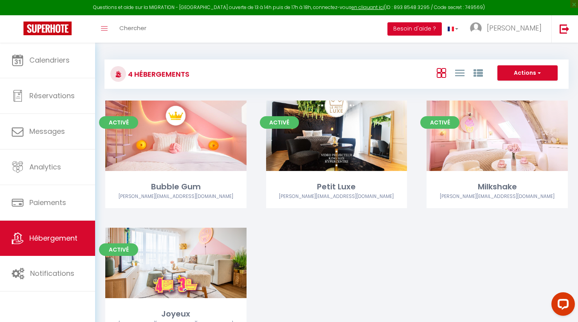
click at [442, 30] on button "Besoin d'aide ?" at bounding box center [414, 28] width 54 height 13
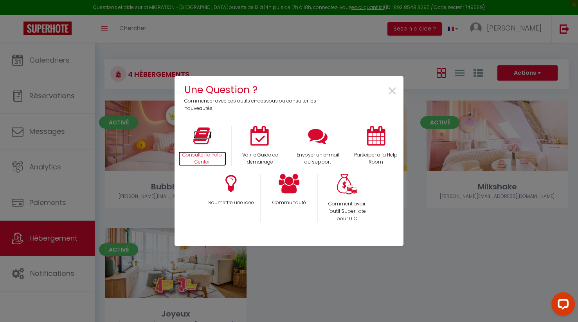
click at [208, 138] on icon at bounding box center [202, 136] width 18 height 20
click at [131, 137] on div "Une Question ? Commencer avec ces outils ci-dessous ou consulter les nouveautés…" at bounding box center [289, 161] width 578 height 322
click at [389, 92] on span "×" at bounding box center [392, 91] width 11 height 25
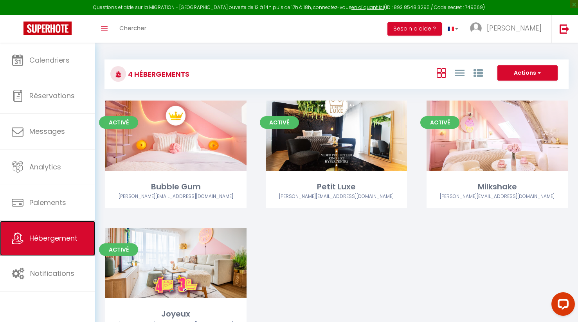
click at [52, 235] on span "Hébergement" at bounding box center [53, 238] width 48 height 10
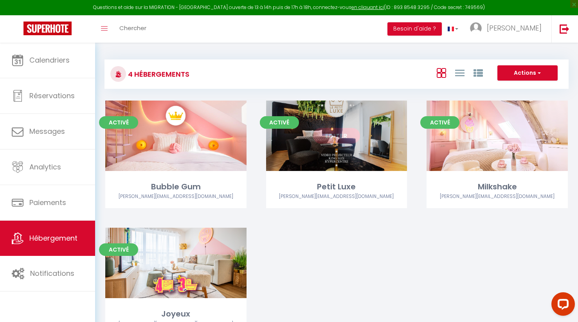
click at [338, 135] on link "Editer" at bounding box center [336, 136] width 47 height 16
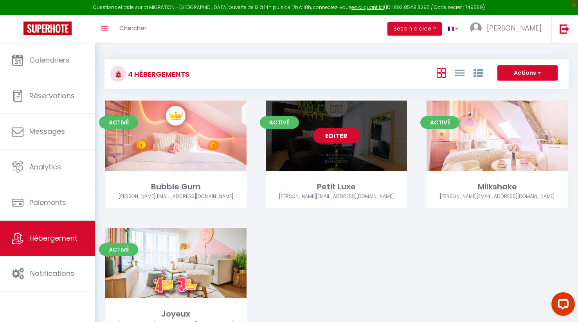
click at [340, 136] on link "Editer" at bounding box center [336, 136] width 47 height 16
select select "3"
select select "2"
select select "1"
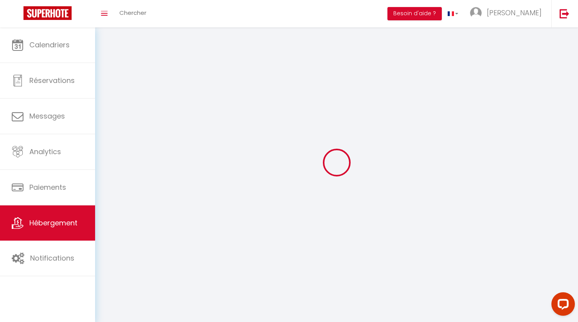
select select
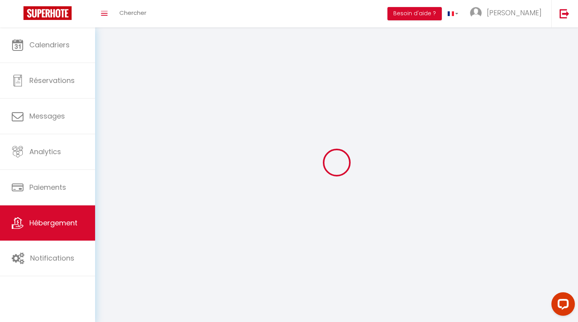
select select
checkbox input "false"
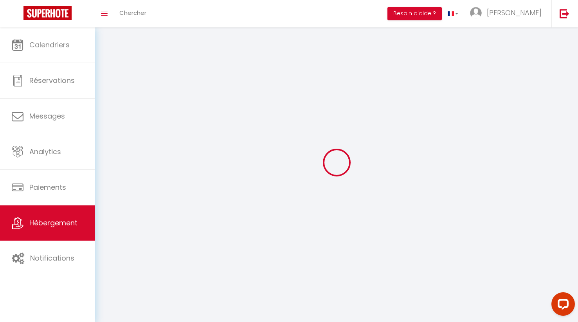
checkbox input "false"
select select
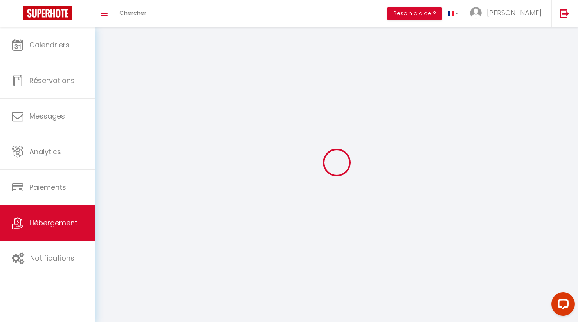
select select
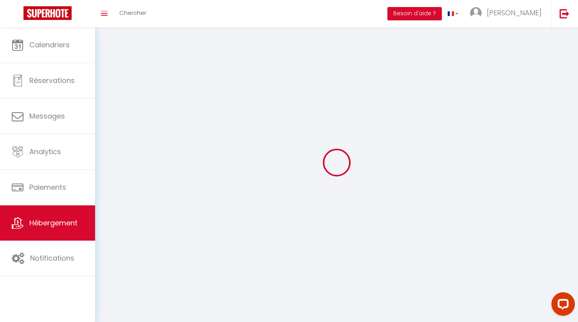
checkbox input "false"
select select
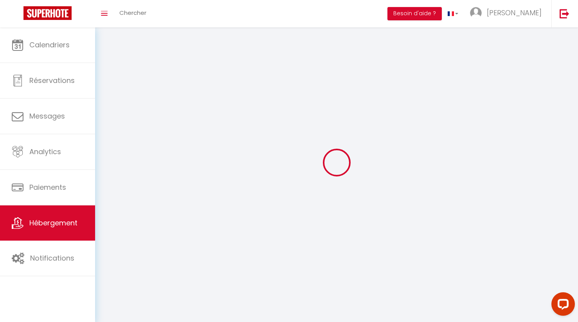
select select
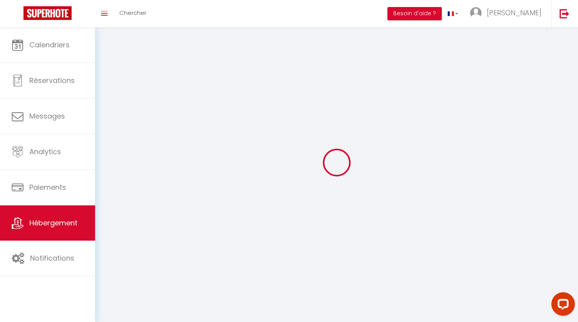
select select
checkbox input "false"
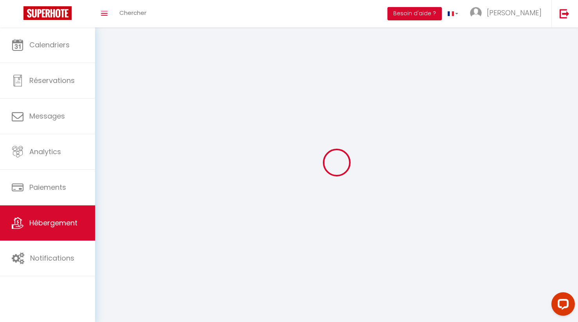
checkbox input "false"
select select
select select "28"
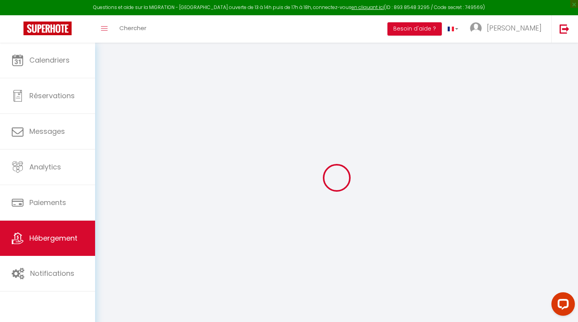
select select
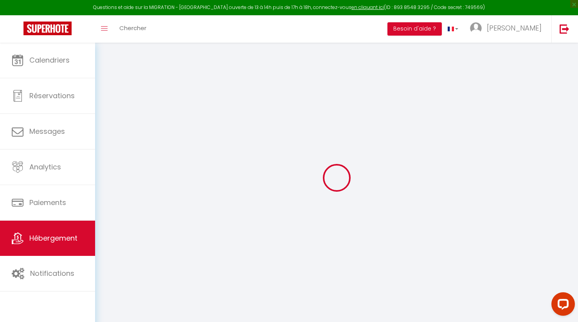
select select
checkbox input "false"
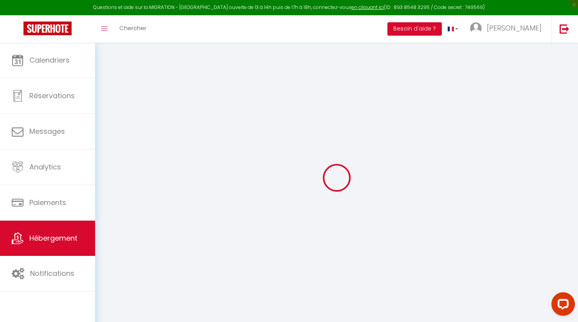
select select
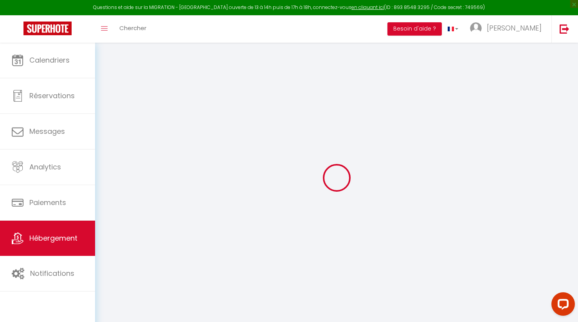
select select
checkbox input "false"
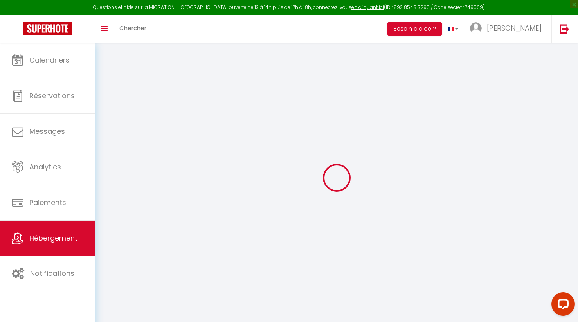
checkbox input "false"
select select
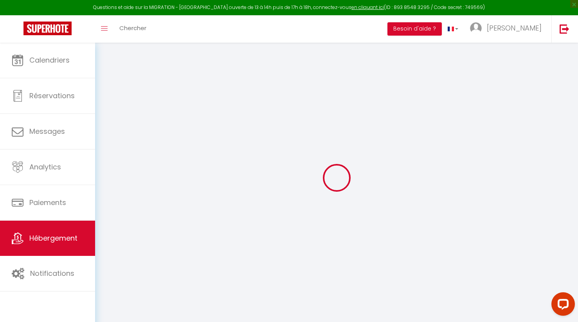
select select
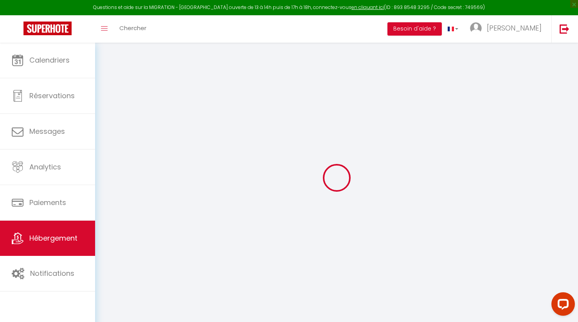
checkbox input "false"
select select
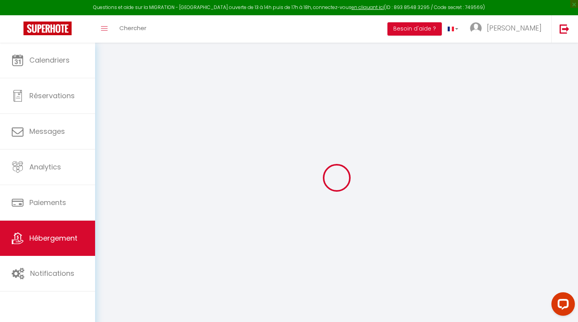
select select
select select "+ 25 %"
select select
checkbox input "false"
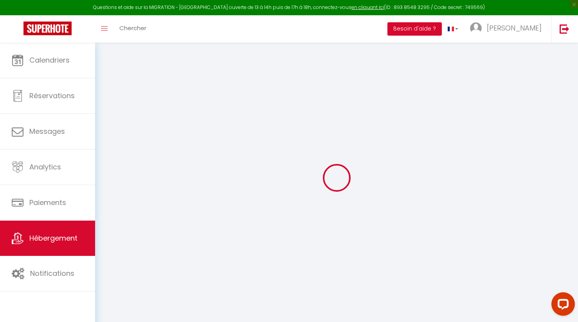
checkbox input "false"
select select "16:00"
select select
select select "10:00"
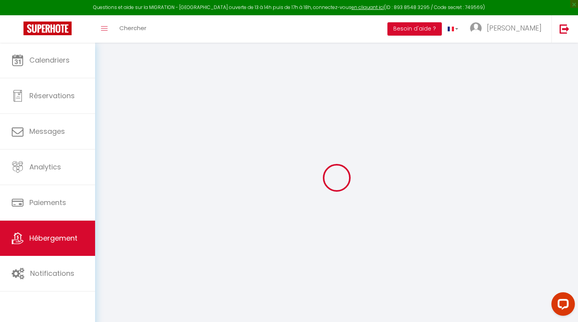
select select "30"
select select "120"
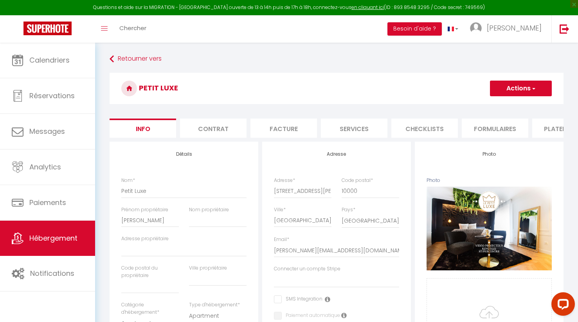
select select
checkbox input "false"
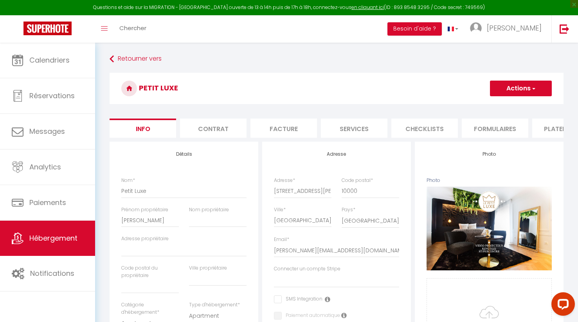
checkbox input "false"
select select "4938-1031940002672709093"
click at [358, 130] on li "Services" at bounding box center [354, 128] width 66 height 19
select select
select select "180"
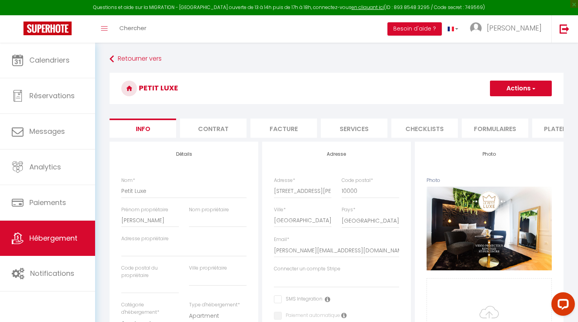
select select "well_reviewed_guests"
select select "EUR"
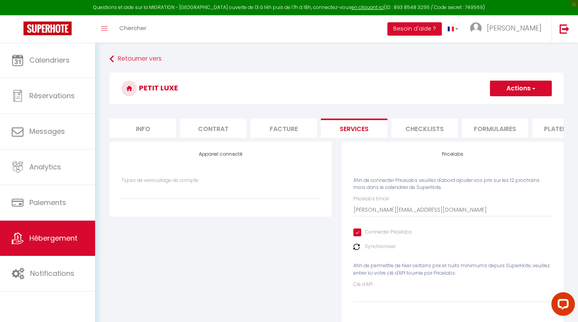
click at [415, 129] on li "Checklists" at bounding box center [424, 128] width 66 height 19
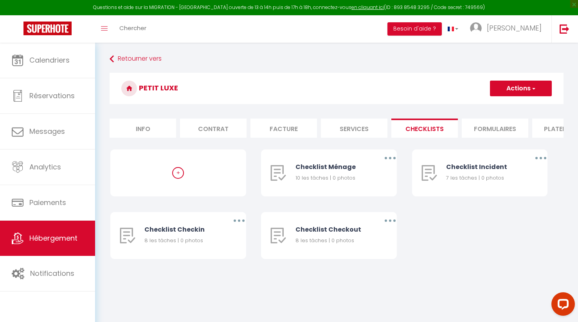
click at [478, 129] on li "Formulaires" at bounding box center [495, 128] width 66 height 19
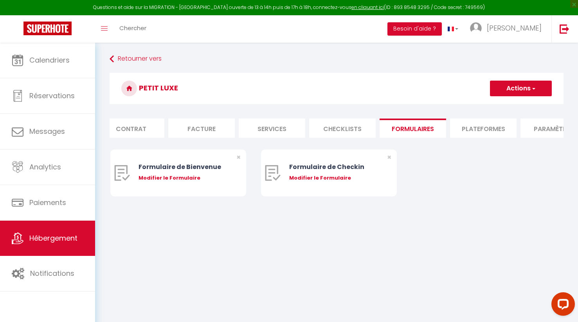
scroll to position [0, 83]
click at [478, 129] on li "Plateformes" at bounding box center [482, 128] width 66 height 19
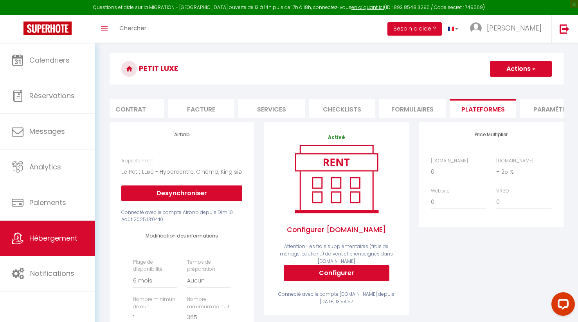
scroll to position [20, 0]
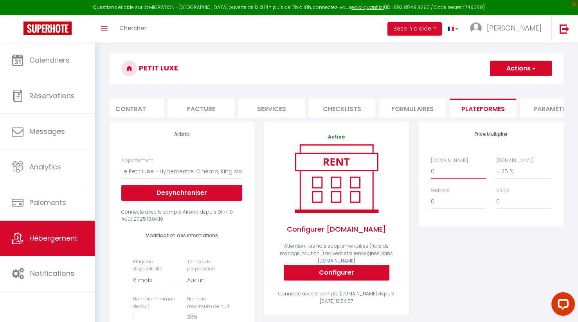
click at [452, 171] on select "0 + 1 % + 2 % + 3 % + 4 % + 5 % + 6 % + 7 % + 8 % + 9 %" at bounding box center [458, 171] width 55 height 15
click at [460, 181] on div "Airbnb.com 0 + 1 % + 2 % + 3 % + 4 % + 5 % + 6 % + 7 % + 8 %" at bounding box center [491, 187] width 131 height 60
click at [465, 172] on select "0 + 1 % + 2 % + 3 % + 4 % + 5 % + 6 % + 7 % + 8 % + 9 %" at bounding box center [458, 171] width 55 height 15
click at [531, 69] on span "button" at bounding box center [532, 69] width 5 height 8
click at [518, 84] on link "Enregistrer" at bounding box center [520, 86] width 62 height 10
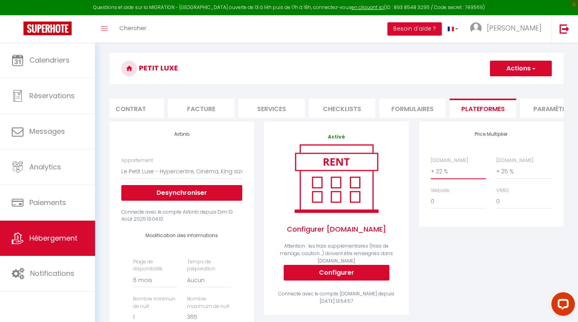
click at [448, 169] on select "0 + 1 % + 2 % + 3 % + 4 % + 5 % + 6 % + 7 % + 8 % + 9 %" at bounding box center [458, 171] width 55 height 15
click at [457, 172] on select "0 + 1 % + 2 % + 3 % + 4 % + 5 % + 6 % + 7 % + 8 % + 9 %" at bounding box center [458, 171] width 55 height 15
select select "+ 22 %"
click at [522, 66] on button "Actions" at bounding box center [521, 69] width 62 height 16
click at [515, 85] on link "Enregistrer" at bounding box center [520, 86] width 62 height 10
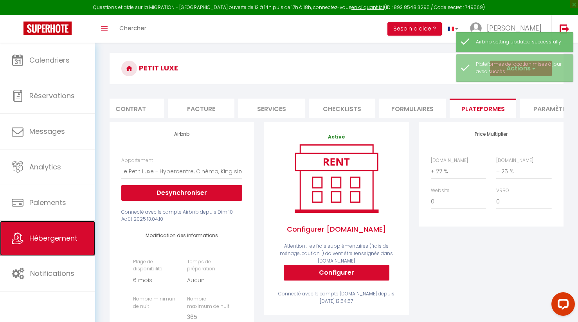
click at [49, 244] on link "Hébergement" at bounding box center [47, 238] width 95 height 35
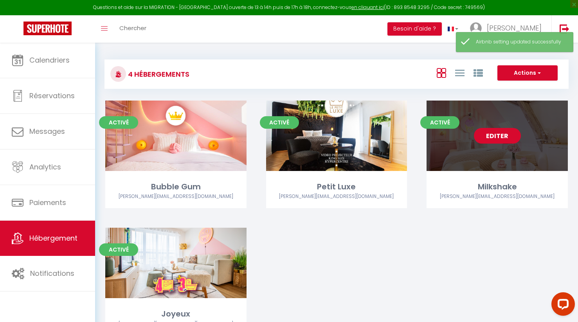
click at [498, 137] on link "Editer" at bounding box center [497, 136] width 47 height 16
select select "3"
select select "2"
select select "1"
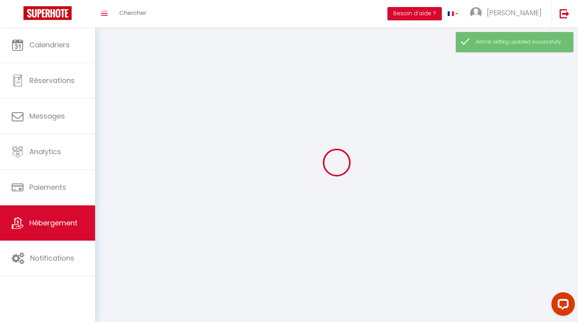
select select
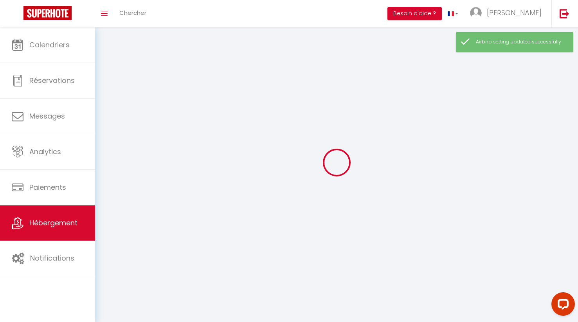
select select
checkbox input "false"
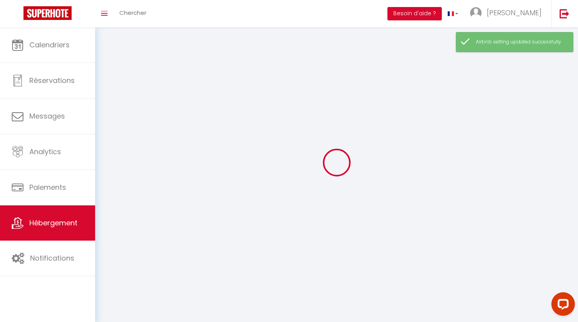
checkbox input "false"
select select
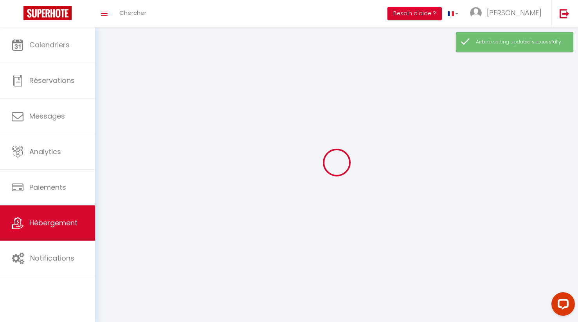
select select
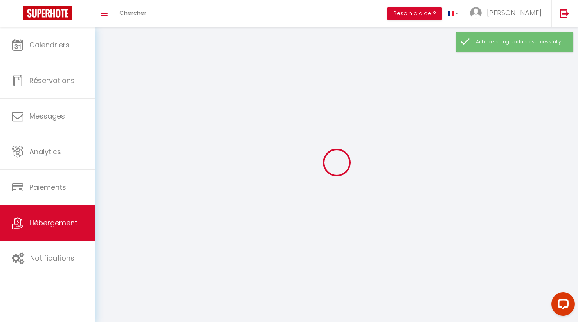
checkbox input "false"
select select
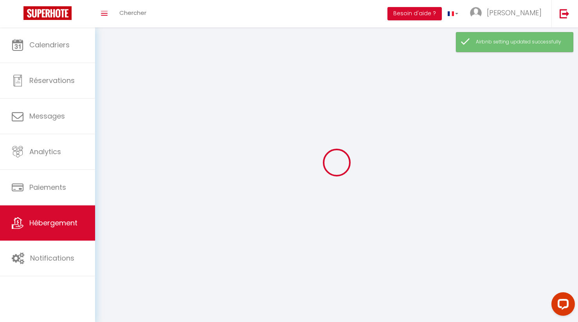
select select
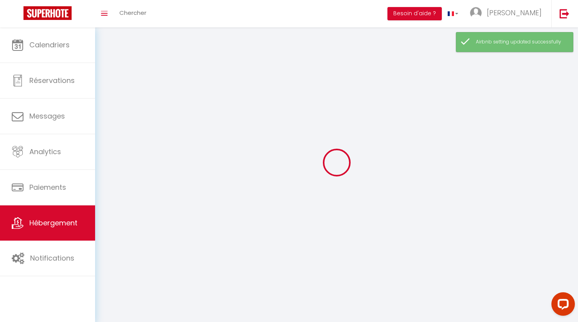
select select
checkbox input "false"
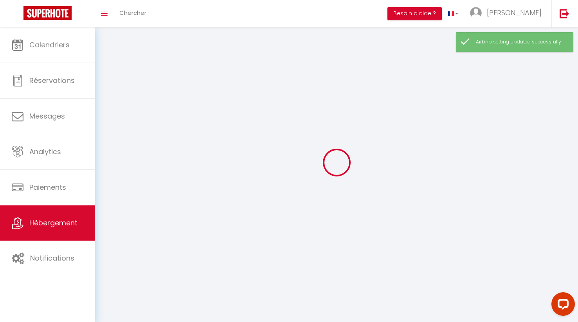
checkbox input "false"
select select
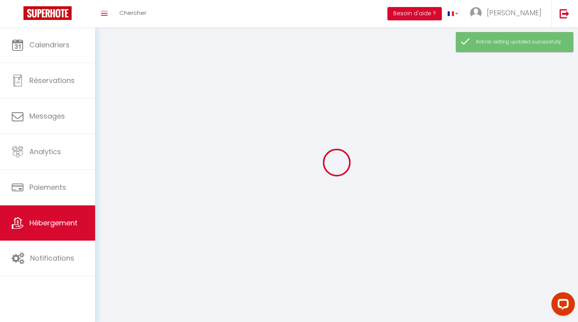
select select
checkbox input "false"
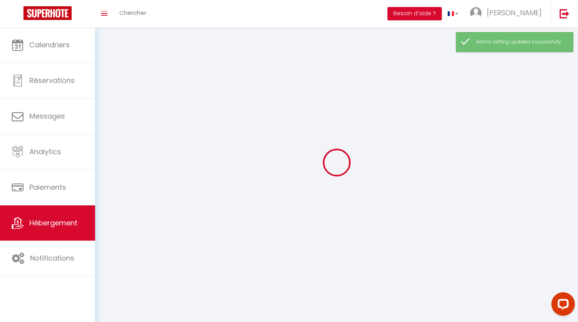
checkbox input "false"
select select
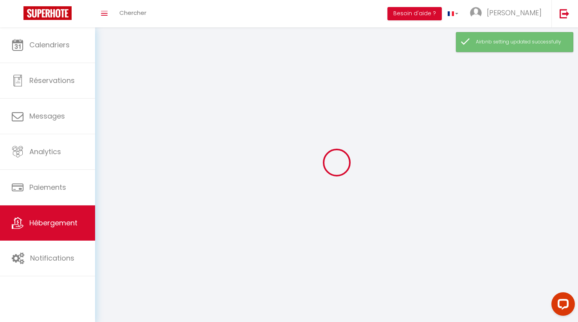
select select
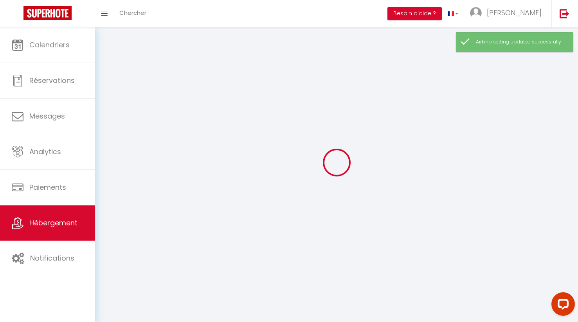
select select
checkbox input "false"
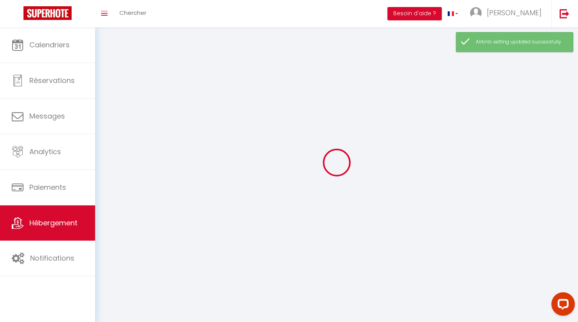
select select
select select "1"
select select "28"
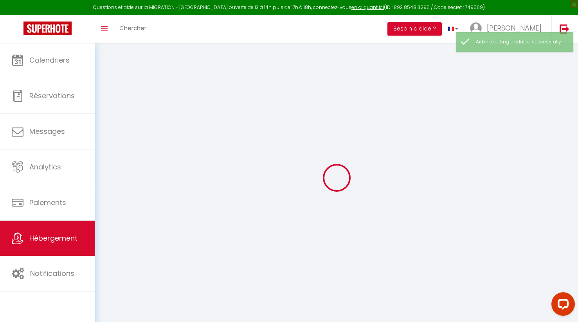
select select
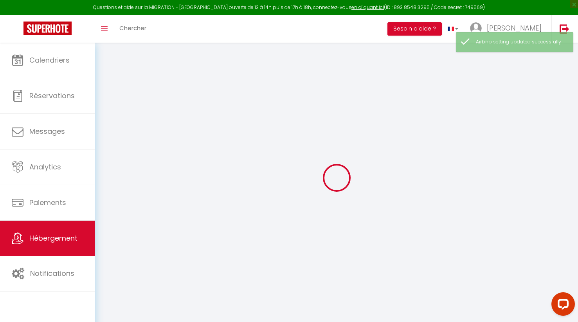
select select
checkbox input "false"
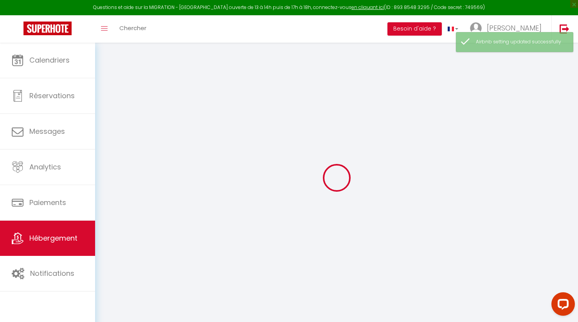
select select
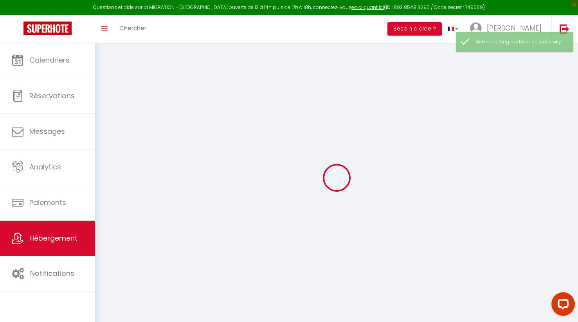
select select
checkbox input "false"
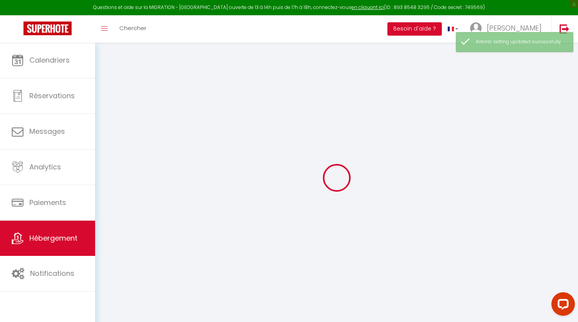
checkbox input "false"
select select
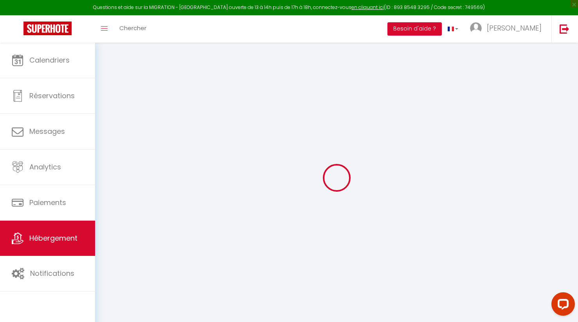
type input "Milkshake"
type input "[PERSON_NAME]"
select select "2"
type input "50"
type input "35"
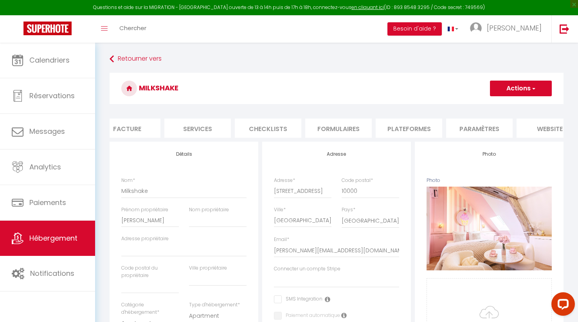
scroll to position [0, 161]
click at [415, 128] on li "Plateformes" at bounding box center [404, 128] width 66 height 19
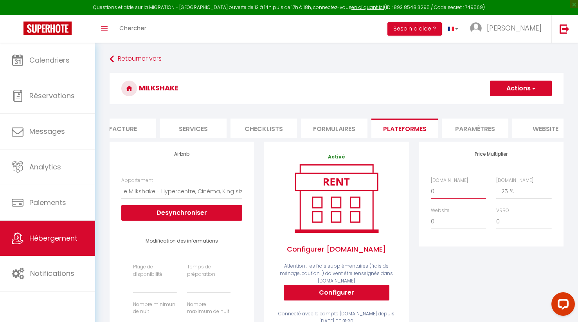
click at [450, 192] on select "0 + 1 % + 2 % + 3 % + 4 % + 5 % + 6 % + 7 % + 8 % + 9 %" at bounding box center [458, 191] width 55 height 15
click at [523, 88] on button "Actions" at bounding box center [521, 89] width 62 height 16
click at [515, 104] on link "Enregistrer" at bounding box center [520, 106] width 62 height 10
click at [54, 236] on span "Hébergement" at bounding box center [53, 238] width 48 height 10
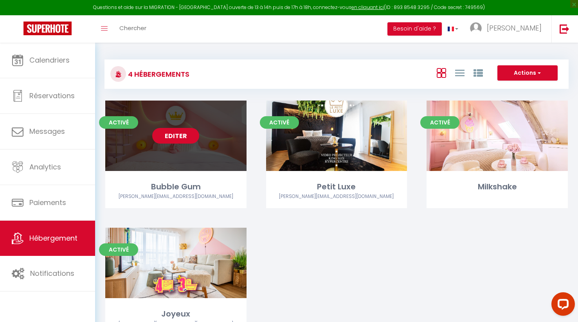
click at [186, 139] on link "Editer" at bounding box center [175, 136] width 47 height 16
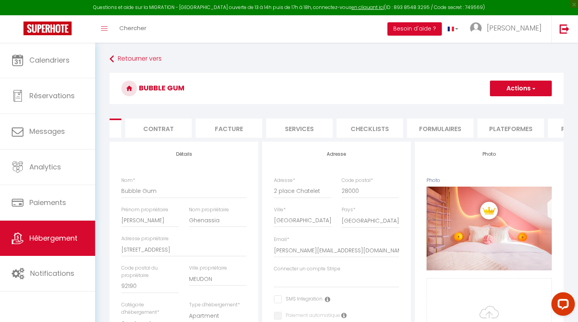
scroll to position [0, 56]
click at [498, 128] on li "Plateformes" at bounding box center [509, 128] width 66 height 19
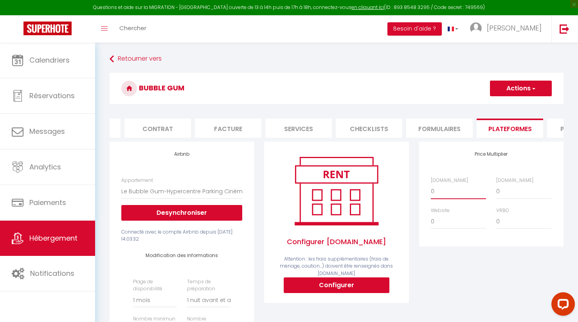
click at [450, 189] on select "0 + 1 % + 2 % + 3 % + 4 % + 5 % + 6 % + 7 % + 8 % + 9 %" at bounding box center [458, 191] width 55 height 15
click at [520, 88] on button "Actions" at bounding box center [521, 89] width 62 height 16
click at [516, 106] on link "Enregistrer" at bounding box center [520, 106] width 62 height 10
click at [67, 241] on span "Hébergement" at bounding box center [53, 238] width 48 height 10
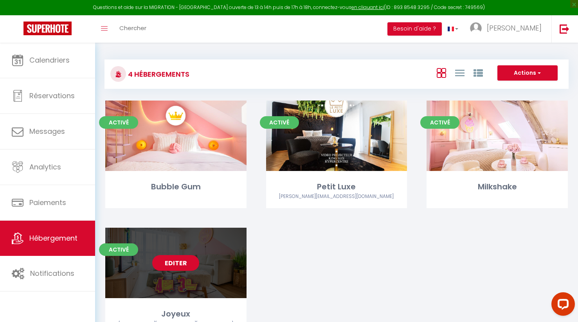
click at [186, 262] on link "Editer" at bounding box center [175, 263] width 47 height 16
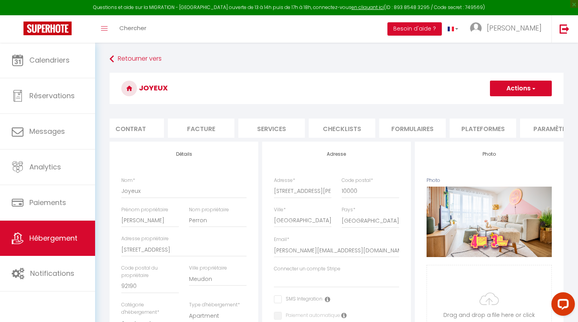
scroll to position [0, 98]
click at [454, 127] on li "Plateformes" at bounding box center [467, 128] width 66 height 19
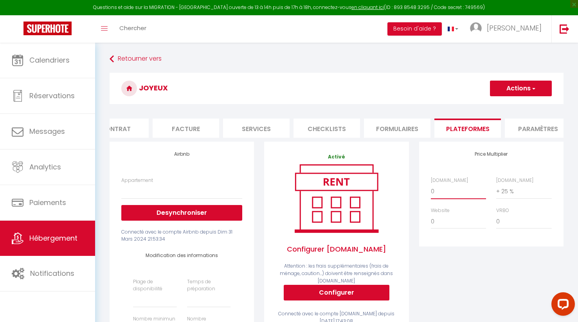
click at [453, 190] on select "0 + 1 % + 2 % + 3 % + 4 % + 5 % + 6 % + 7 % + 8 % + 9 %" at bounding box center [458, 191] width 55 height 15
click at [521, 86] on button "Actions" at bounding box center [521, 89] width 62 height 16
click at [512, 104] on link "Enregistrer" at bounding box center [520, 106] width 62 height 10
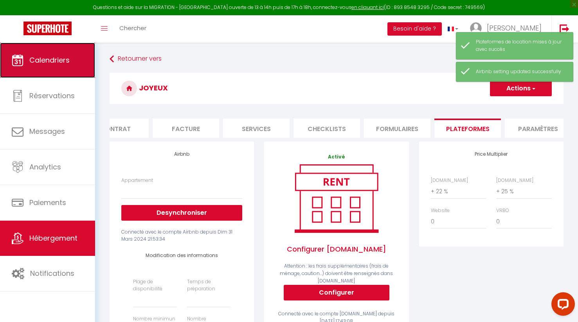
click at [69, 62] on span "Calendriers" at bounding box center [49, 60] width 40 height 10
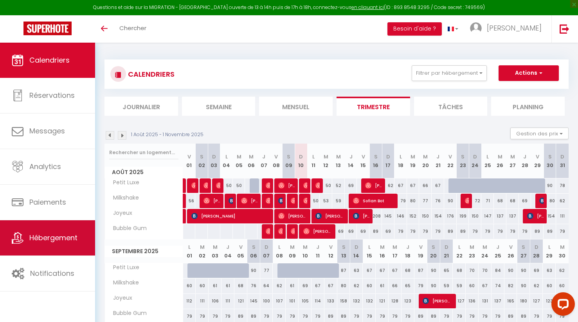
click at [54, 240] on span "Hébergement" at bounding box center [53, 238] width 48 height 10
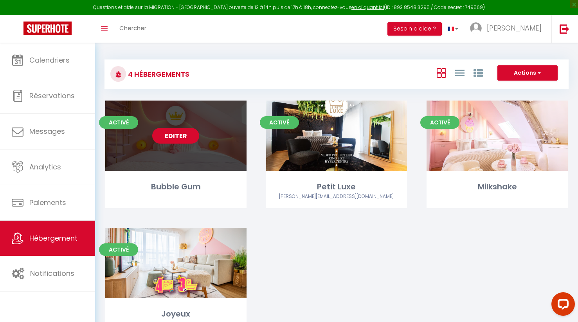
click at [180, 135] on link "Editer" at bounding box center [175, 136] width 47 height 16
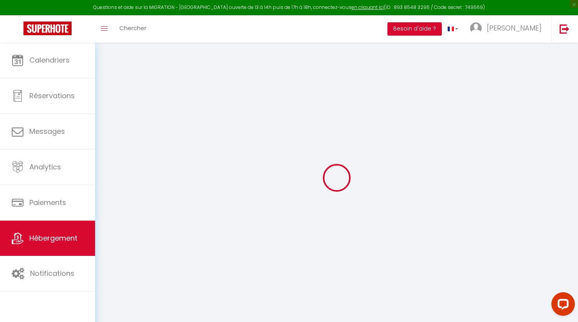
select select "+ 22 %"
select select
checkbox input "false"
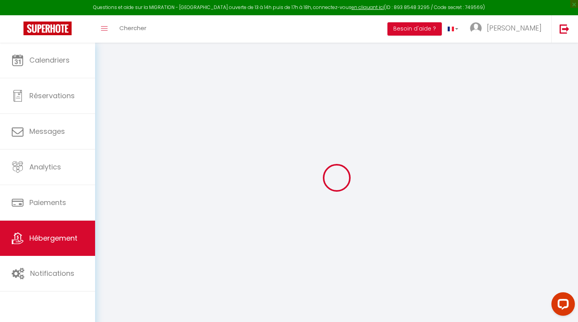
checkbox input "false"
select select
checkbox input "false"
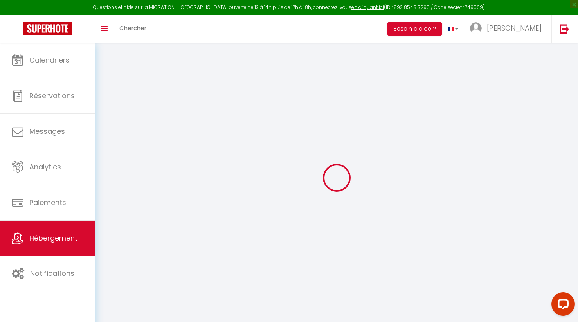
checkbox input "false"
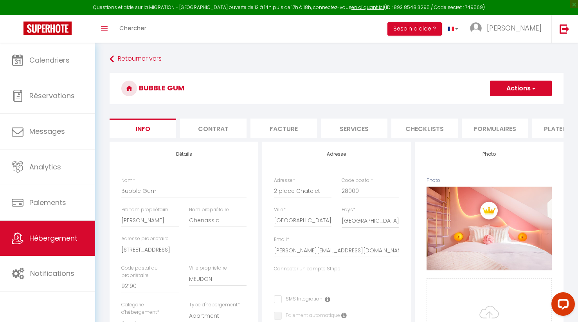
select select
checkbox input "false"
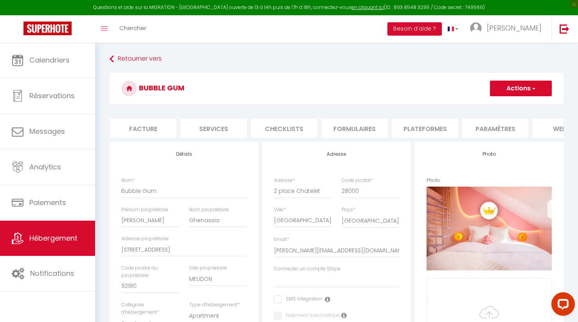
scroll to position [0, 144]
click at [431, 127] on li "Plateformes" at bounding box center [421, 128] width 66 height 19
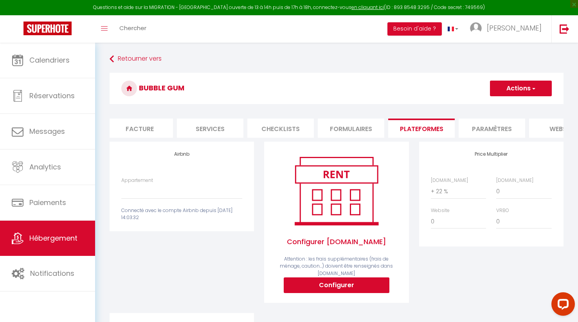
click at [531, 92] on span "button" at bounding box center [532, 88] width 5 height 8
click at [512, 106] on link "Enregistrer" at bounding box center [520, 106] width 62 height 10
click at [65, 246] on link "Hébergement" at bounding box center [47, 238] width 95 height 35
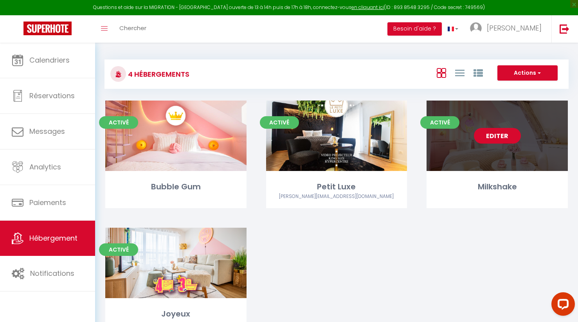
click at [485, 138] on link "Editer" at bounding box center [497, 136] width 47 height 16
select select "3"
select select "2"
select select "1"
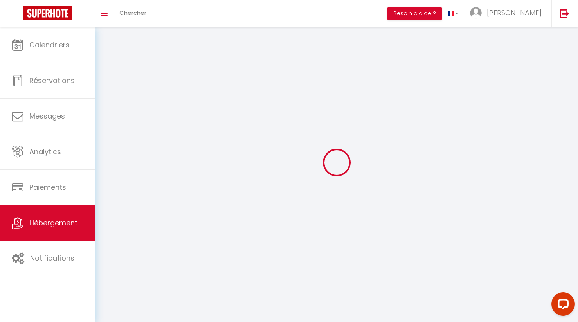
select select
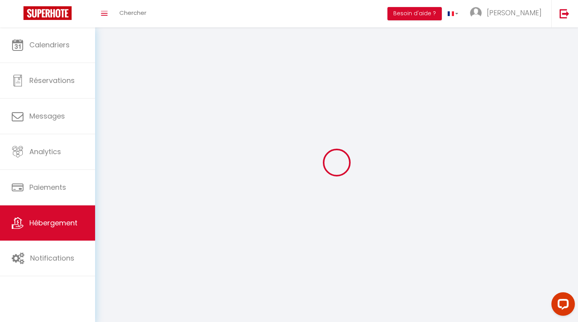
select select
checkbox input "false"
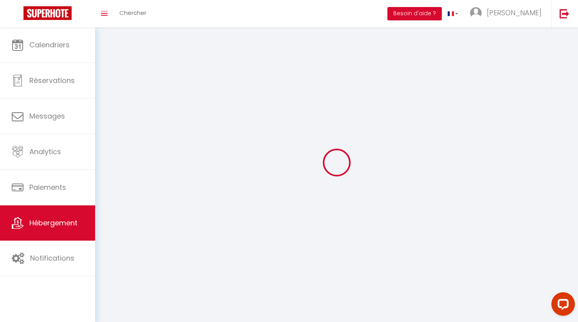
checkbox input "false"
select select
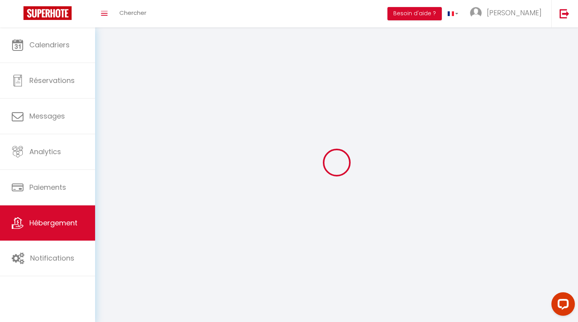
select select
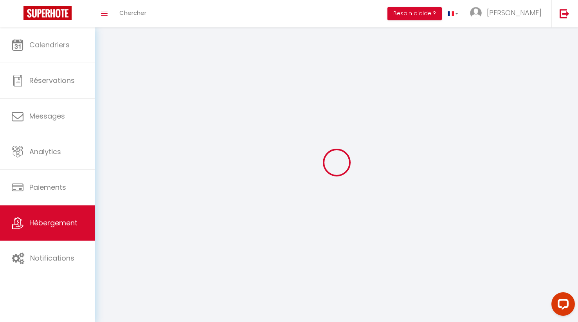
checkbox input "false"
select select
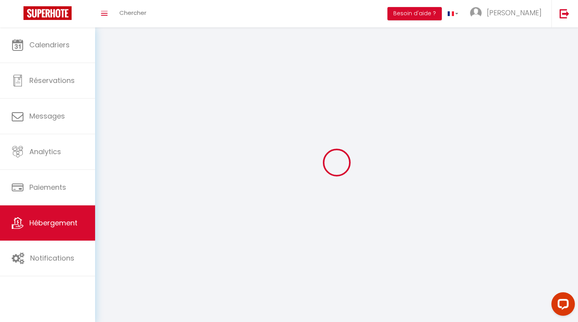
select select
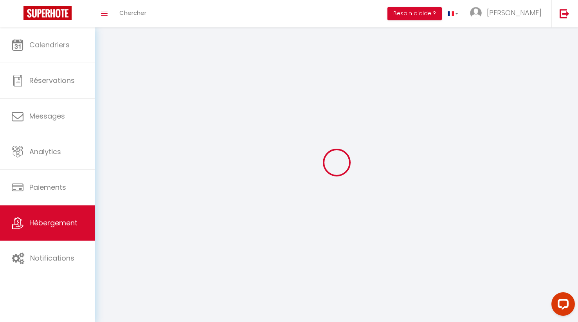
select select
checkbox input "false"
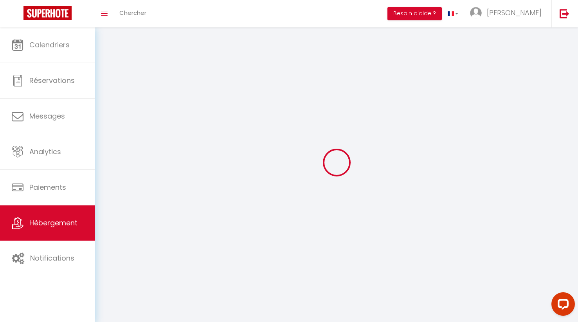
checkbox input "false"
select select
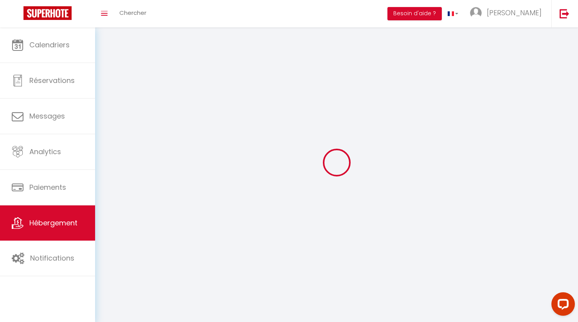
select select
checkbox input "false"
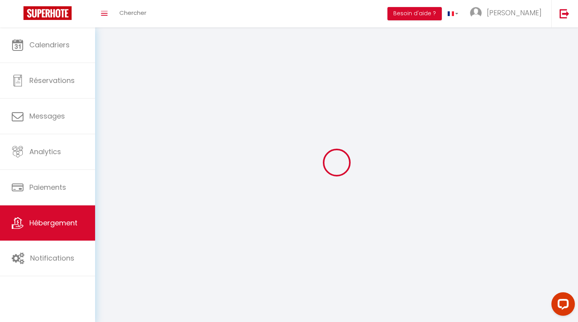
checkbox input "false"
select select
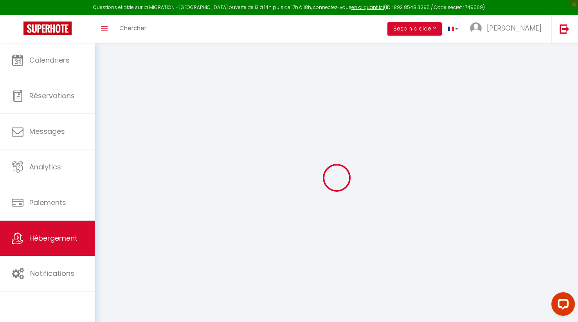
select select
checkbox input "false"
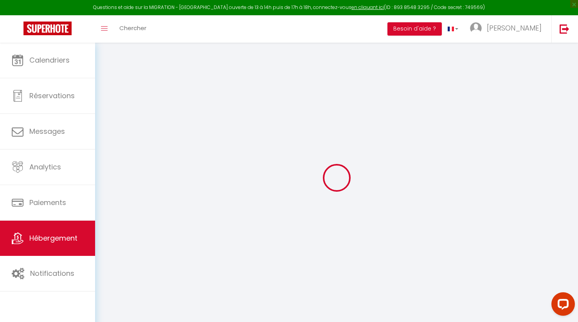
select select
checkbox input "false"
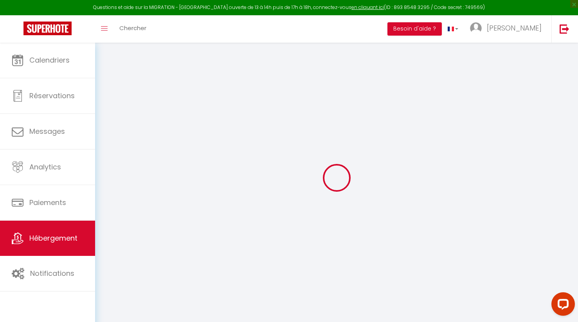
select select "16:00"
select select
select select "10:00"
select select "30"
select select "120"
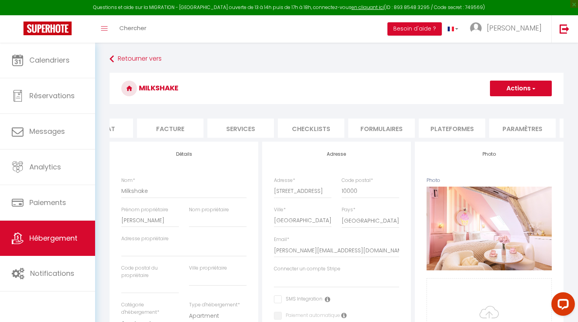
scroll to position [0, 136]
click at [420, 126] on li "Plateformes" at bounding box center [429, 128] width 66 height 19
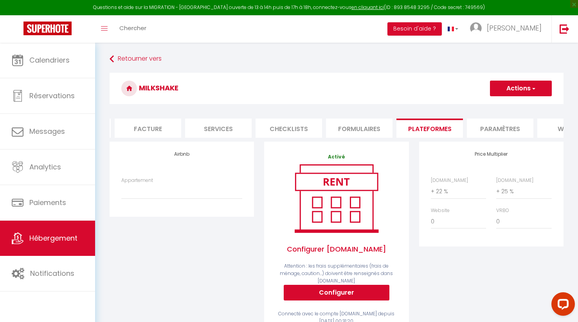
click at [533, 88] on span "button" at bounding box center [532, 88] width 5 height 8
click at [514, 106] on link "Enregistrer" at bounding box center [520, 106] width 62 height 10
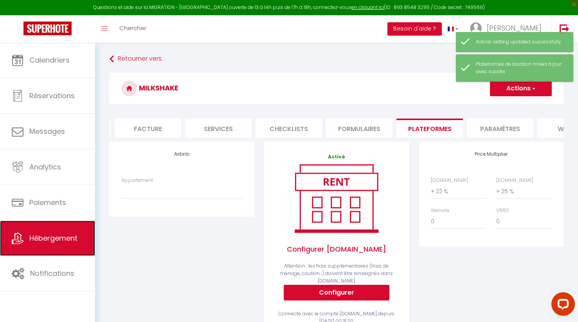
click at [48, 239] on span "Hébergement" at bounding box center [53, 238] width 48 height 10
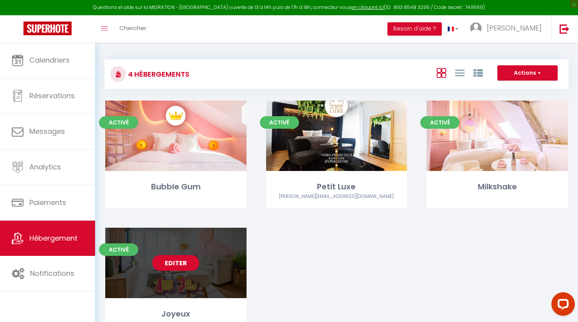
click at [178, 263] on link "Editer" at bounding box center [175, 263] width 47 height 16
select select "3"
select select "2"
select select "1"
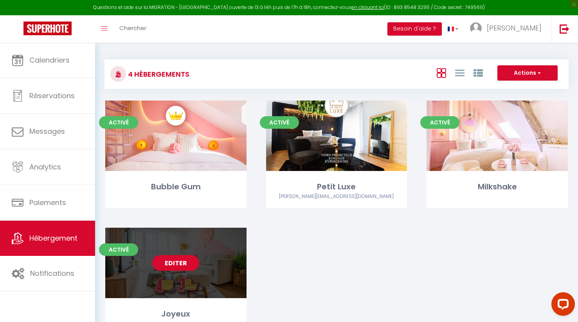
select select "1"
select select "28"
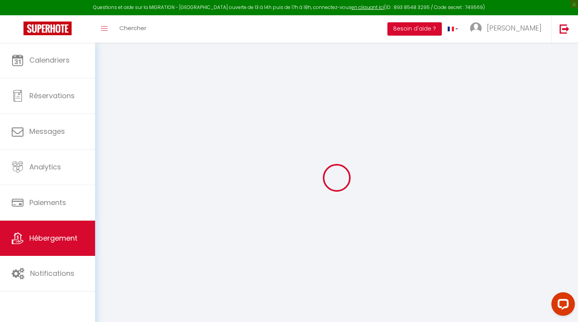
select select
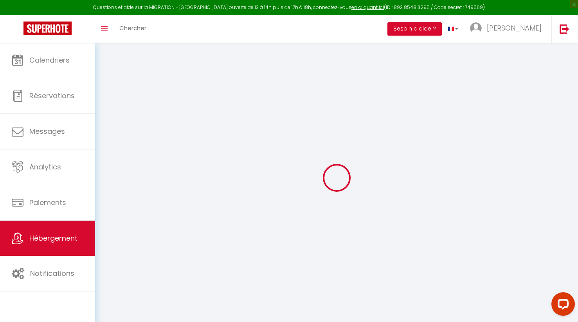
select select
checkbox input "false"
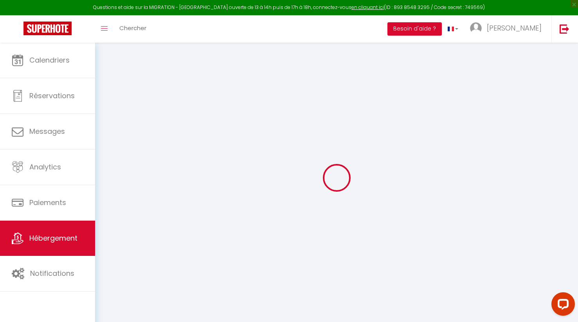
select select
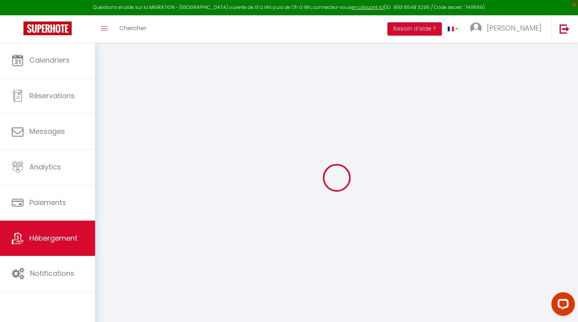
select select
checkbox input "false"
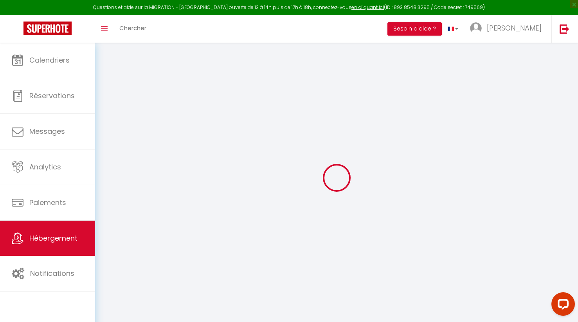
checkbox input "false"
select select
type input "Joyeux"
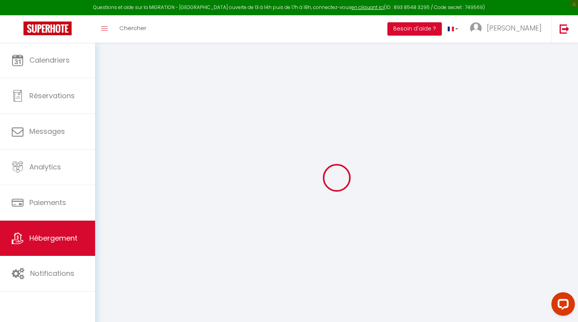
type input "[PERSON_NAME]"
type input "Perron"
type input "[STREET_ADDRESS]"
type input "92190"
type input "Meudon"
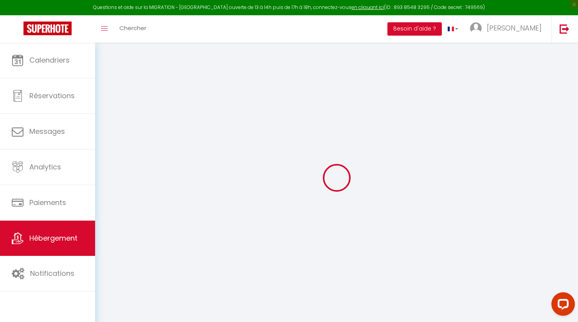
select select "8"
select select "4"
select select "3"
type input "85"
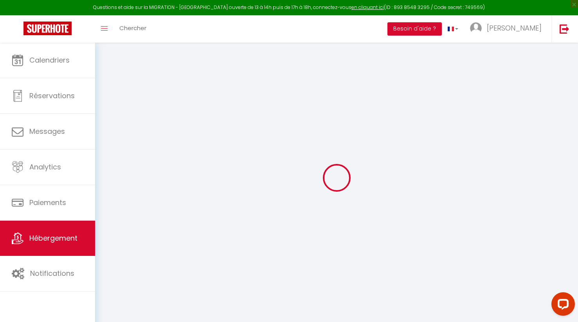
type input "75"
select select
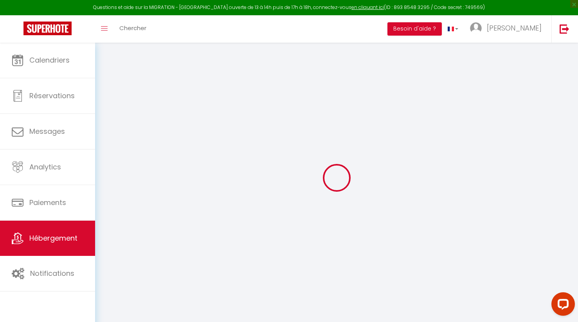
select select
type input "[STREET_ADDRESS][PERSON_NAME]"
type input "10000"
type input "[GEOGRAPHIC_DATA]"
type input "[PERSON_NAME][EMAIL_ADDRESS][DOMAIN_NAME]"
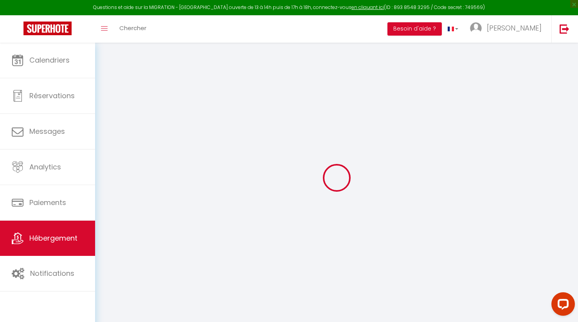
select select
checkbox input "false"
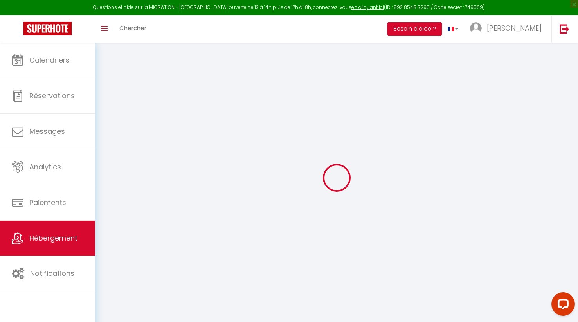
type input "0"
select select "+ 22 %"
select select "+ 25 %"
select select
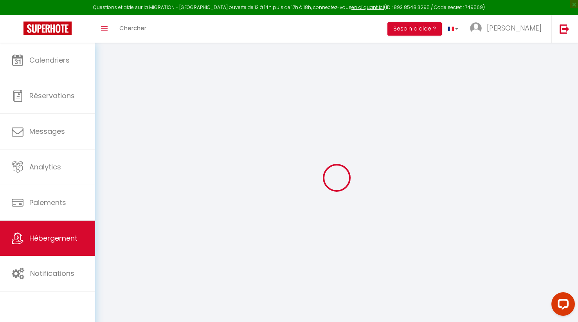
checkbox input "false"
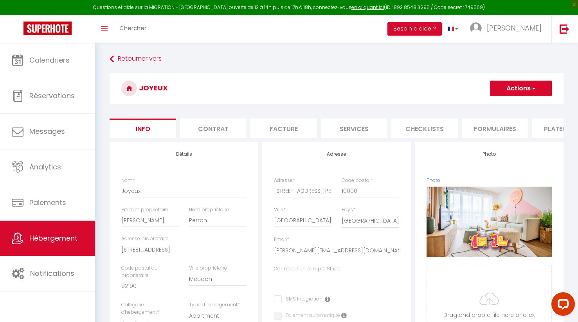
click at [519, 86] on button "Actions" at bounding box center [521, 89] width 62 height 16
click at [456, 93] on h3 "Joyeux" at bounding box center [337, 88] width 454 height 31
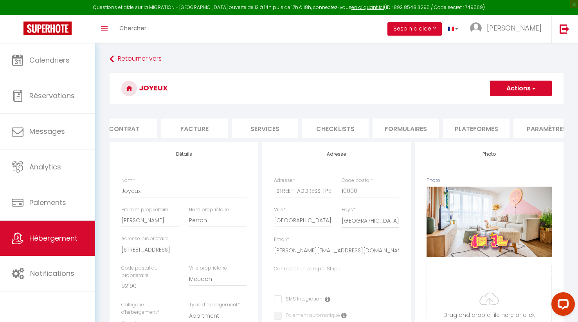
scroll to position [0, 111]
click at [449, 131] on li "Plateformes" at bounding box center [454, 128] width 66 height 19
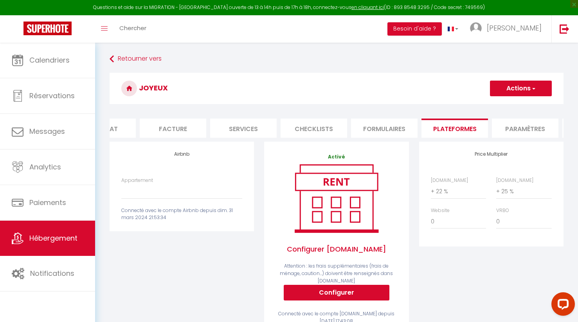
click at [518, 88] on button "Actions" at bounding box center [521, 89] width 62 height 16
click at [512, 106] on link "Enregistrer" at bounding box center [520, 106] width 62 height 10
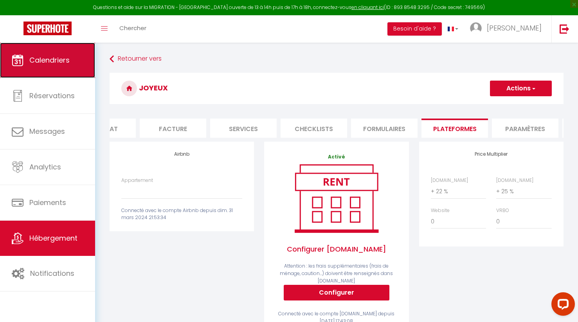
click at [63, 68] on link "Calendriers" at bounding box center [47, 60] width 95 height 35
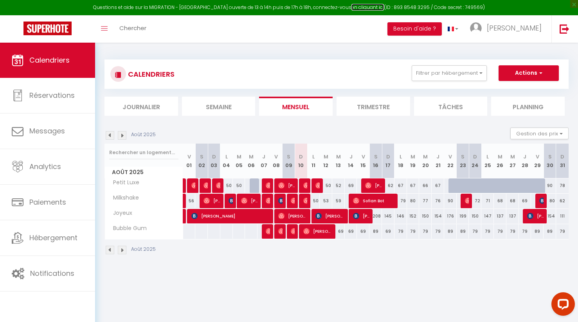
click at [359, 7] on link "en cliquant ici" at bounding box center [367, 7] width 32 height 7
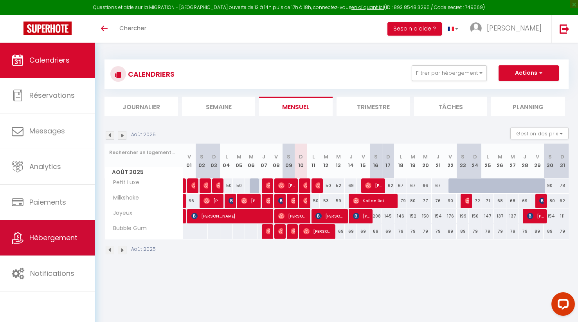
click at [47, 232] on link "Hébergement" at bounding box center [47, 237] width 95 height 35
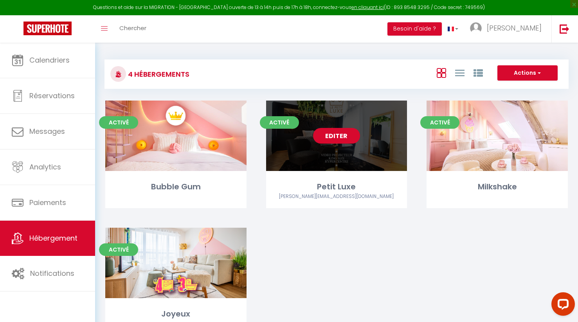
click at [333, 131] on link "Editer" at bounding box center [336, 136] width 47 height 16
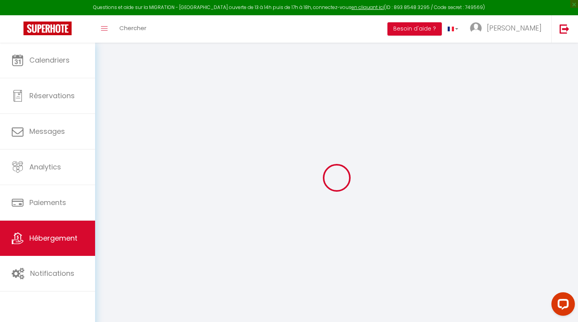
select select "+ 22 %"
select select "+ 25 %"
select select
checkbox input "false"
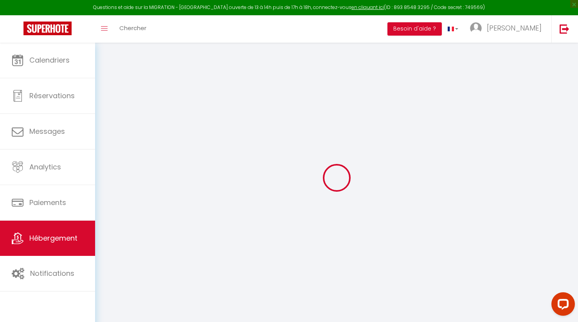
checkbox input "false"
select select "4938-1031940002672709093"
select select "16:00"
select select
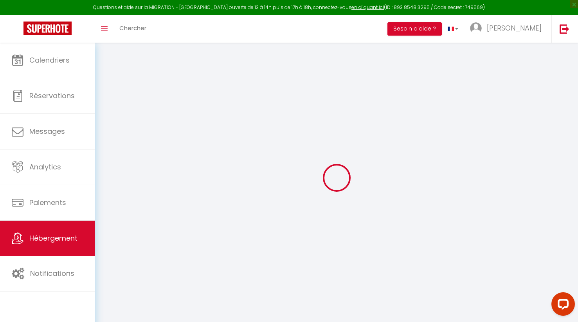
select select "10:00"
select select "30"
select select "120"
select select "180"
select select "well_reviewed_guests"
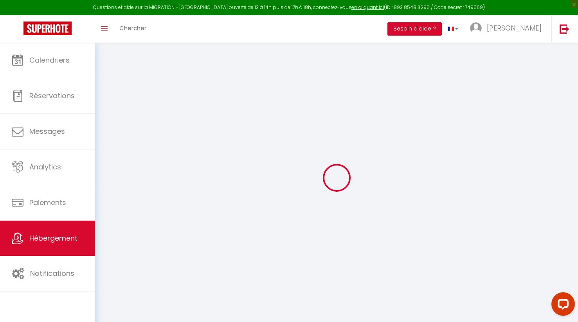
select select "EUR"
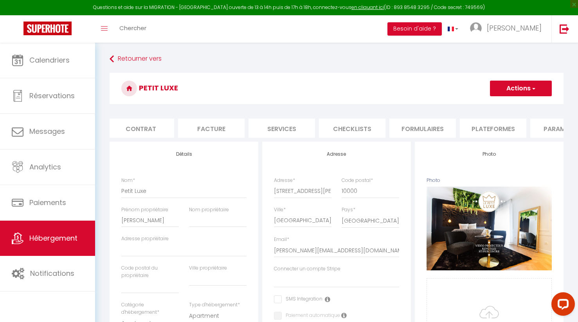
scroll to position [0, 75]
click at [482, 126] on li "Plateformes" at bounding box center [490, 128] width 66 height 19
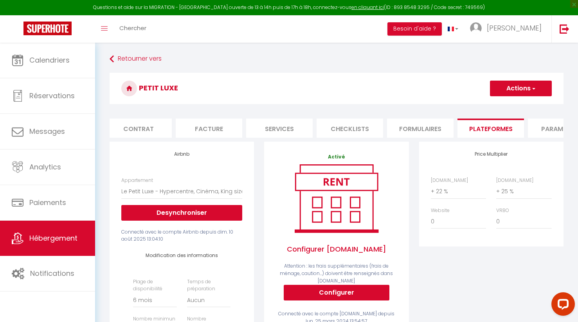
click at [525, 86] on button "Actions" at bounding box center [521, 89] width 62 height 16
click at [510, 106] on link "Enregistrer" at bounding box center [520, 106] width 62 height 10
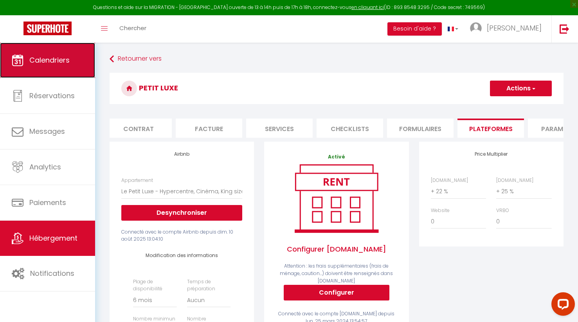
click at [49, 74] on link "Calendriers" at bounding box center [47, 60] width 95 height 35
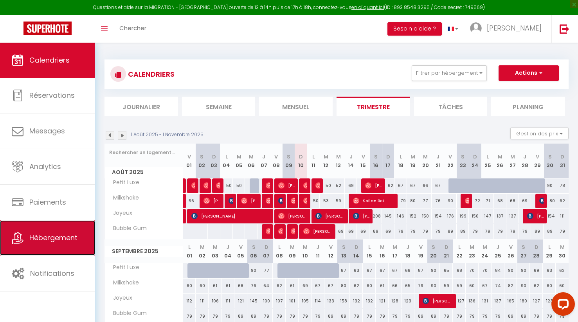
click at [56, 235] on span "Hébergement" at bounding box center [53, 238] width 48 height 10
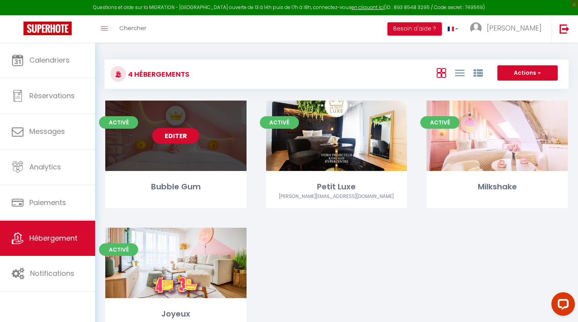
click at [168, 137] on link "Editer" at bounding box center [175, 136] width 47 height 16
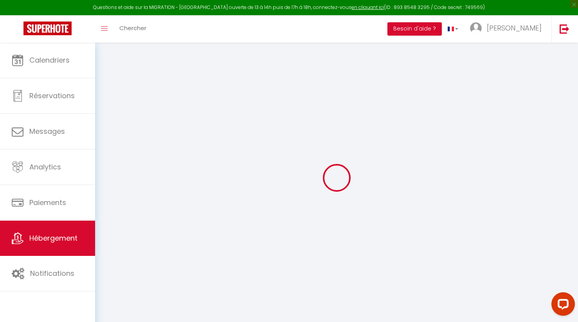
select select "+ 22 %"
select select
checkbox input "false"
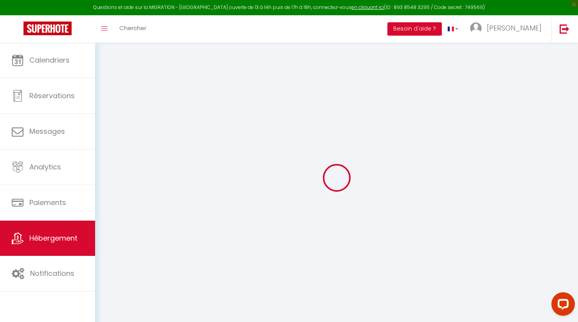
checkbox input "false"
select select "16:00"
select select "23:45"
select select "10:00"
select select "30"
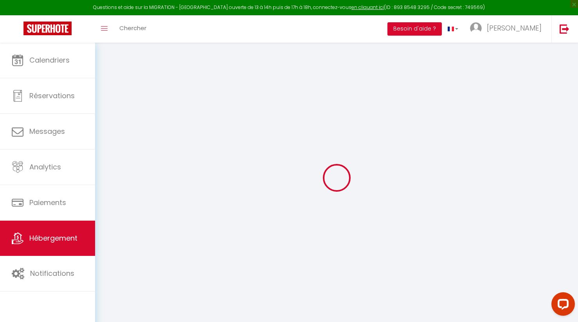
select select "120"
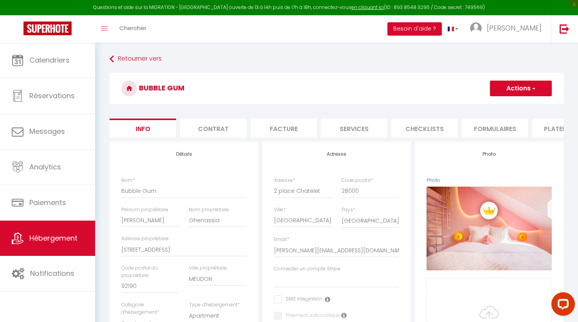
select select
checkbox input "false"
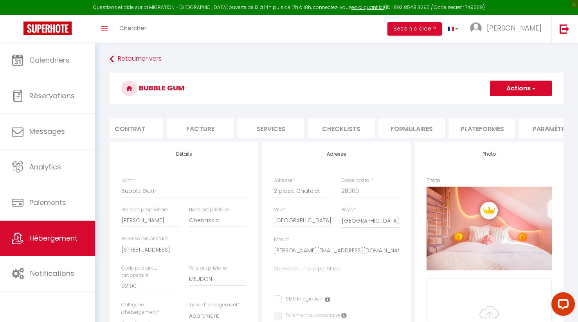
scroll to position [0, 84]
click at [460, 128] on li "Plateformes" at bounding box center [481, 128] width 66 height 19
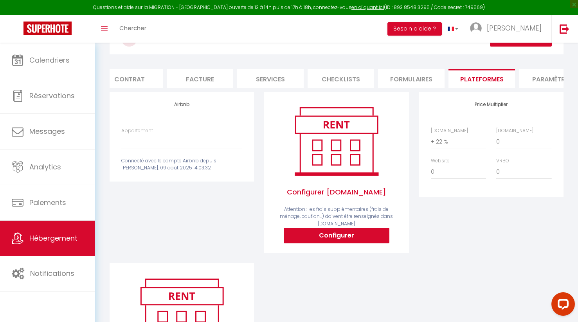
scroll to position [48, 0]
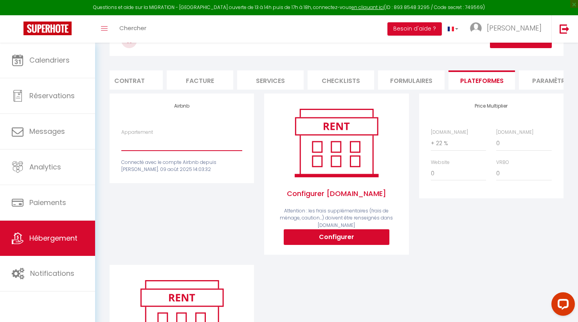
click at [194, 145] on select "Le Milkshake - Hypercentre, Cinéma, King size - delphine.ghe@gmail.com Le Bubbl…" at bounding box center [181, 143] width 121 height 15
select select "4938-1467438693597785771"
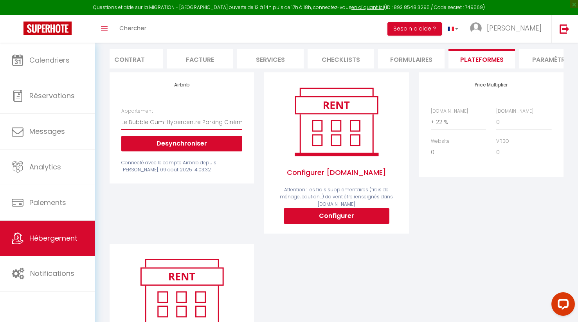
scroll to position [0, 0]
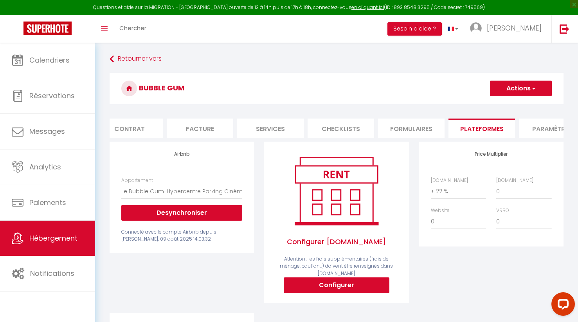
click at [516, 87] on button "Actions" at bounding box center [521, 89] width 62 height 16
click at [511, 105] on link "Enregistrer" at bounding box center [520, 106] width 62 height 10
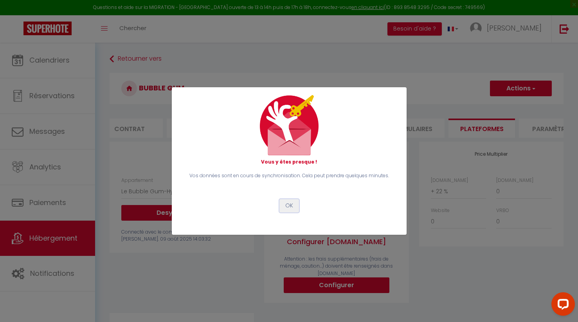
click at [289, 204] on button "OK" at bounding box center [289, 205] width 20 height 13
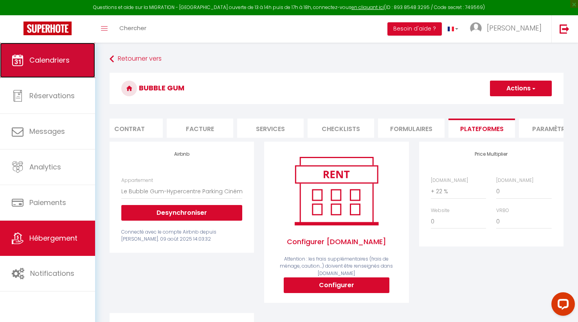
click at [51, 57] on span "Calendriers" at bounding box center [49, 60] width 40 height 10
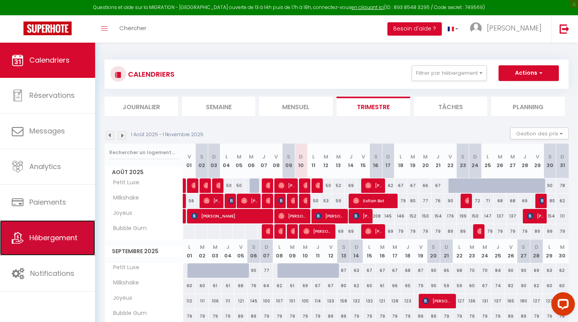
click at [58, 234] on span "Hébergement" at bounding box center [53, 238] width 48 height 10
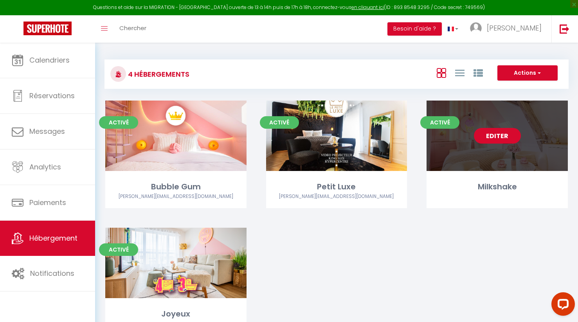
click at [496, 140] on link "Editer" at bounding box center [497, 136] width 47 height 16
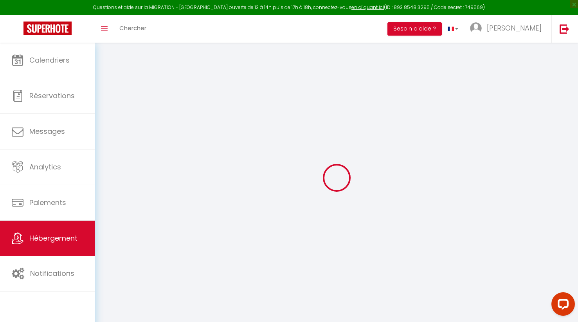
select select "+ 22 %"
select select "+ 25 %"
select select
checkbox input "false"
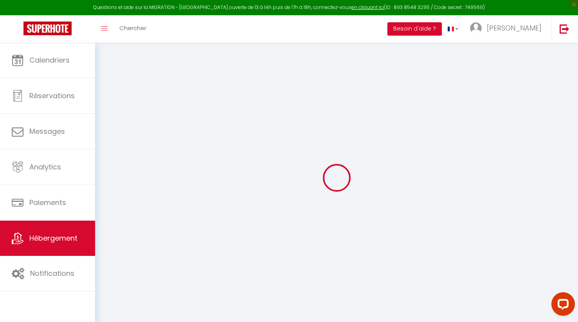
checkbox input "false"
select select "16:00"
select select
select select "10:00"
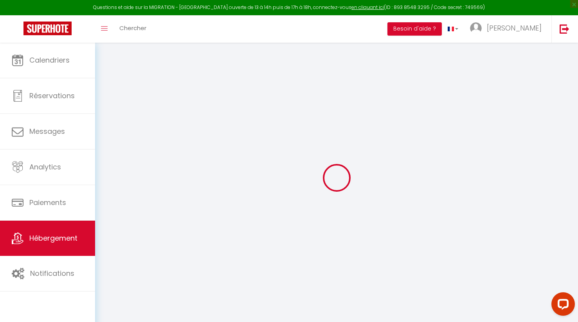
select select "30"
select select "120"
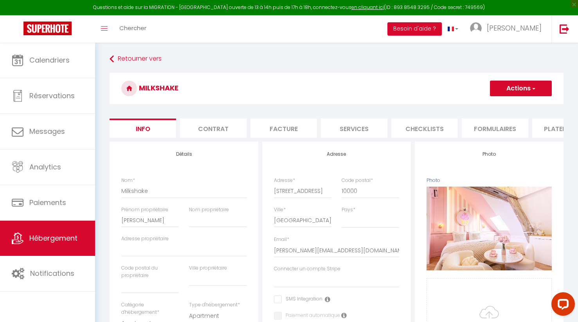
select select
checkbox input "false"
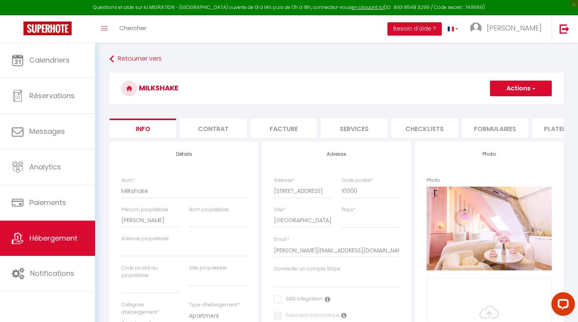
checkbox input "false"
click at [476, 128] on li "Plateformes" at bounding box center [484, 128] width 66 height 19
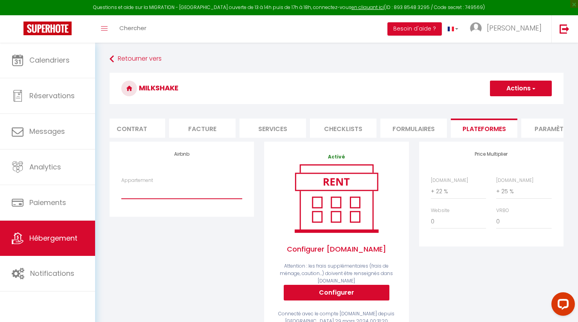
click at [196, 195] on select "Le Milkshake - Hypercentre, Cinéma, King size - [PERSON_NAME][EMAIL_ADDRESS][DO…" at bounding box center [181, 191] width 121 height 15
select select "4938-1041181308513105743"
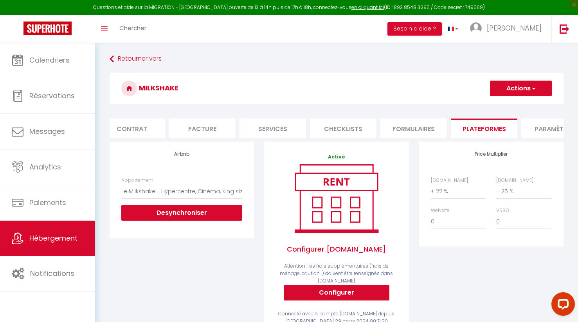
click at [523, 86] on button "Actions" at bounding box center [521, 89] width 62 height 16
click at [511, 105] on link "Enregistrer" at bounding box center [520, 106] width 62 height 10
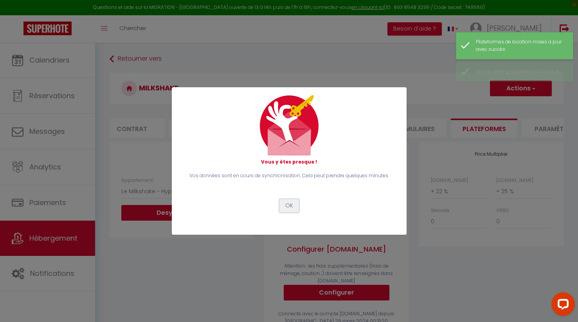
click at [289, 206] on button "OK" at bounding box center [289, 205] width 20 height 13
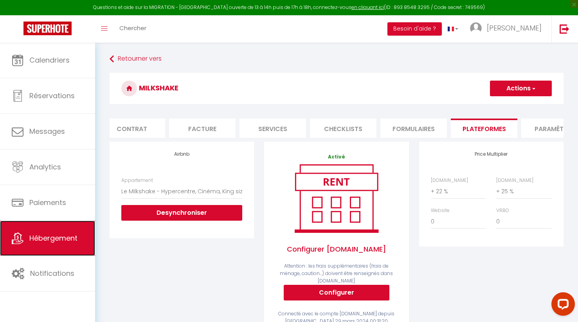
click at [52, 237] on span "Hébergement" at bounding box center [53, 238] width 48 height 10
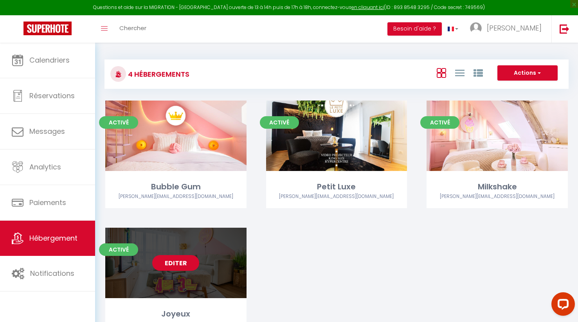
click at [176, 260] on link "Editer" at bounding box center [175, 263] width 47 height 16
select select "3"
select select "2"
select select "1"
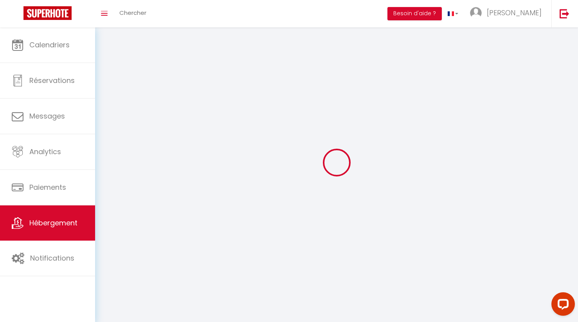
select select
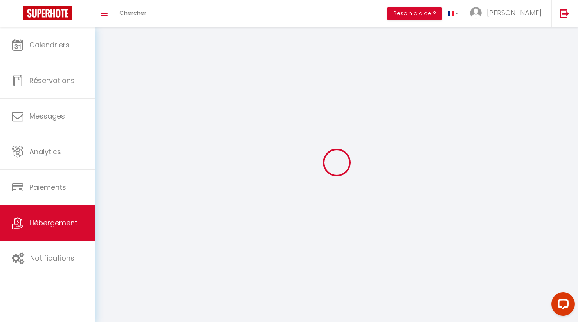
select select
checkbox input "false"
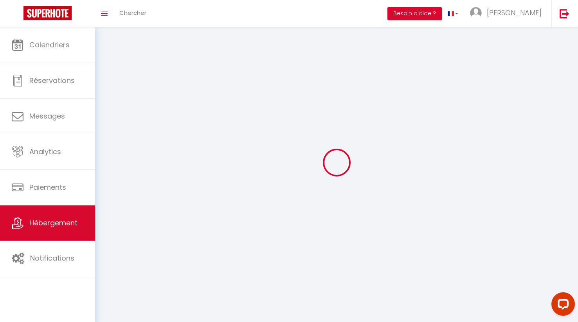
checkbox input "false"
select select
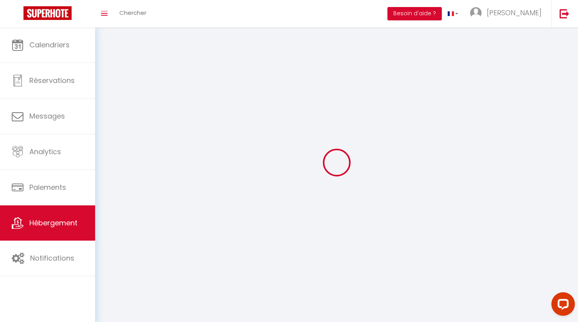
select select
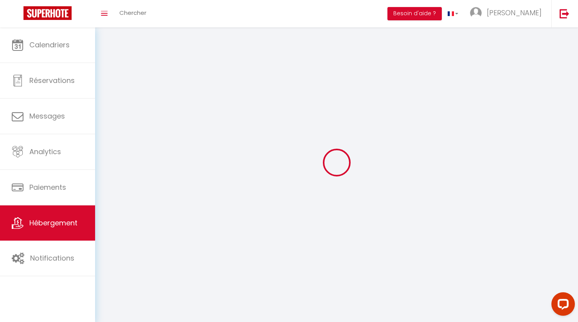
checkbox input "false"
select select
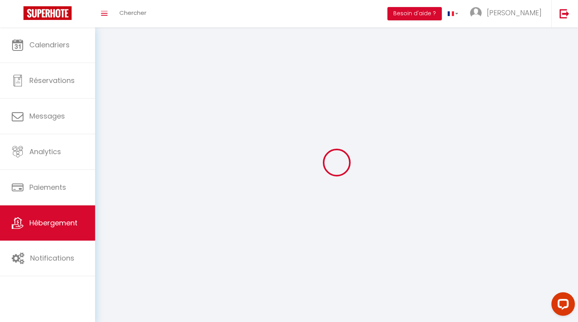
select select
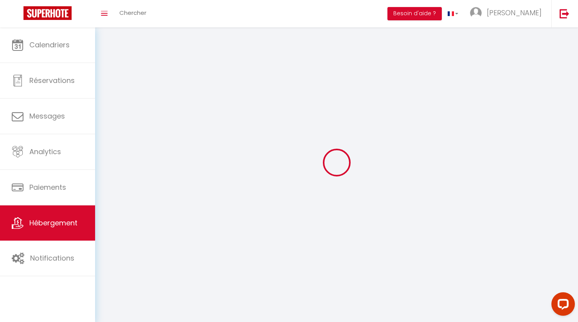
select select
checkbox input "false"
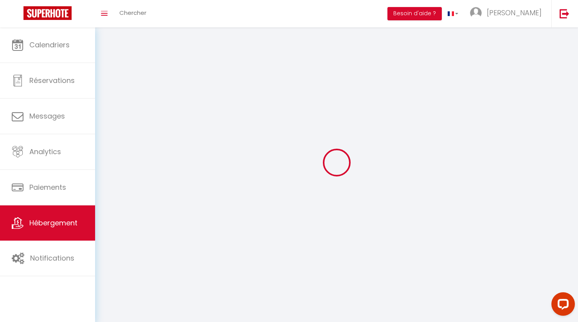
checkbox input "false"
select select
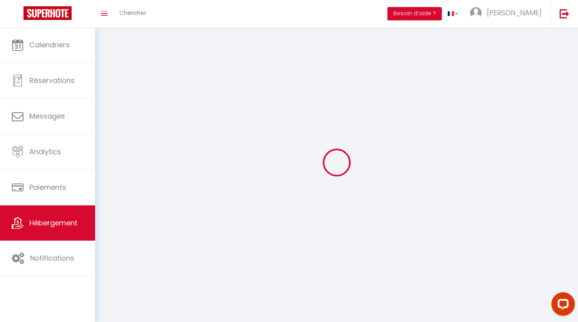
select select
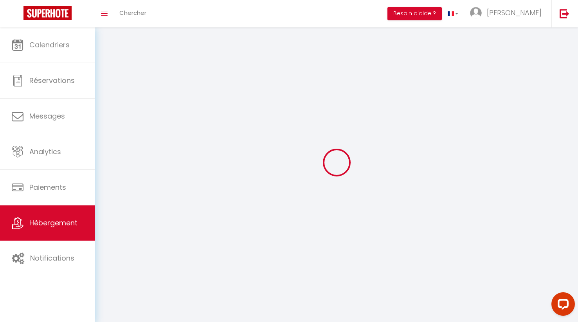
checkbox input "false"
select select
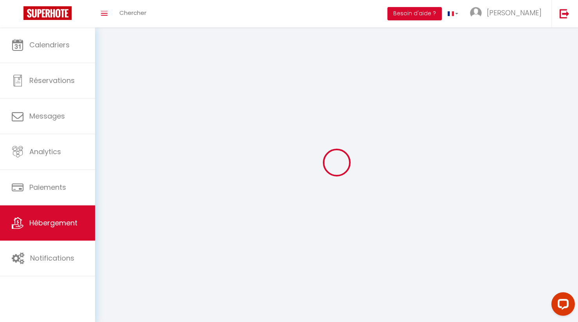
select select
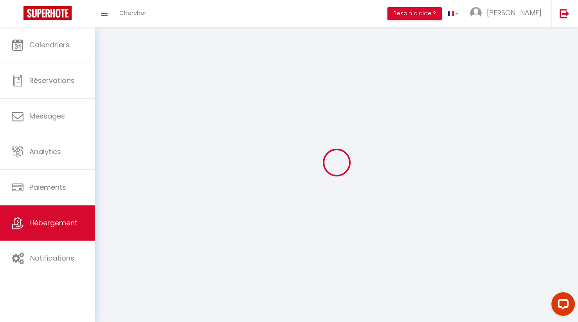
select select
checkbox input "false"
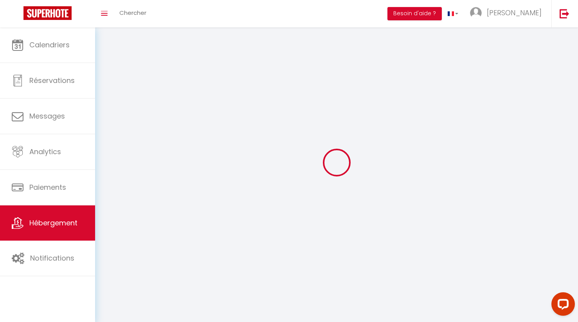
checkbox input "false"
select select
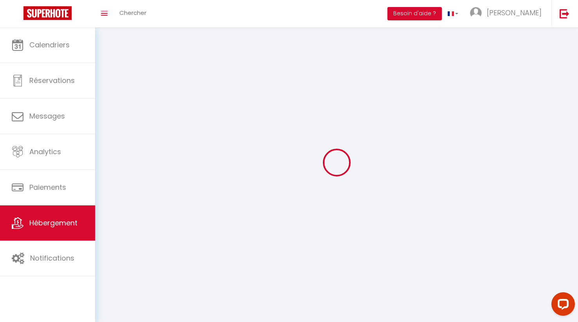
select select
checkbox input "false"
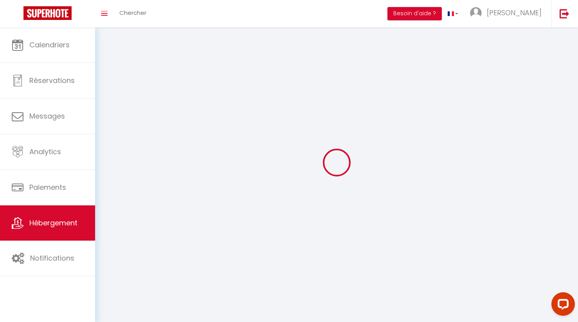
checkbox input "false"
select select
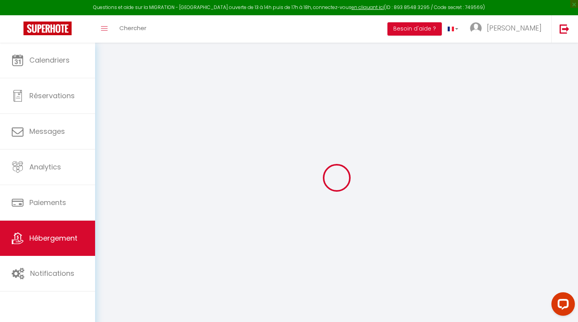
select select "+ 22 %"
select select "+ 25 %"
select select
checkbox input "false"
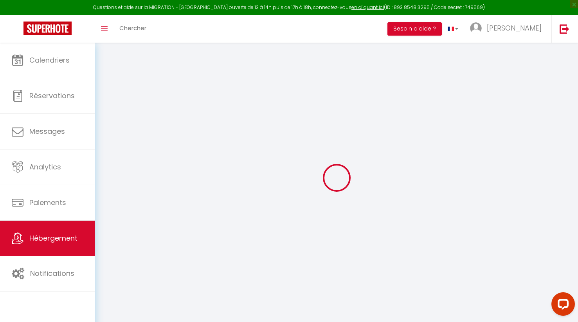
checkbox input "false"
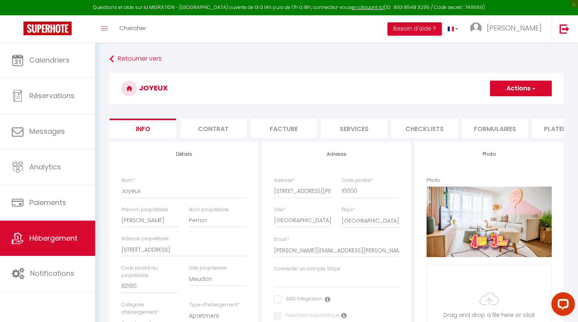
click at [523, 86] on button "Actions" at bounding box center [521, 89] width 62 height 16
click at [432, 80] on h3 "Joyeux" at bounding box center [337, 88] width 454 height 31
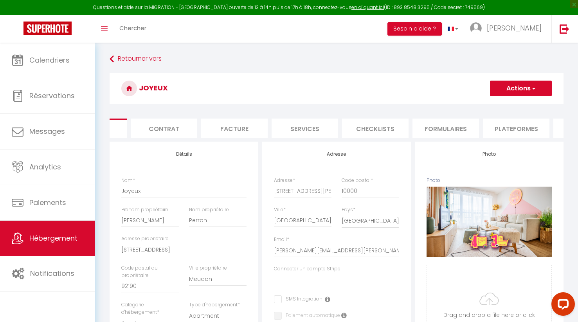
scroll to position [0, 54]
click at [505, 129] on li "Plateformes" at bounding box center [511, 128] width 66 height 19
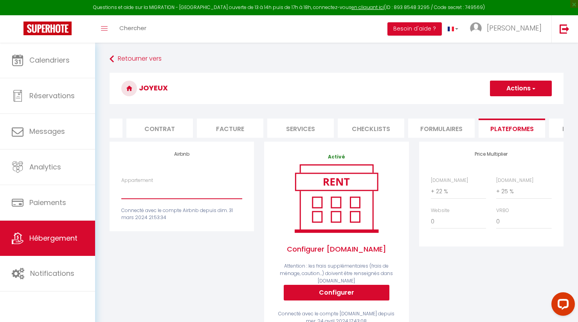
click at [198, 196] on select "Appartement" at bounding box center [181, 191] width 121 height 15
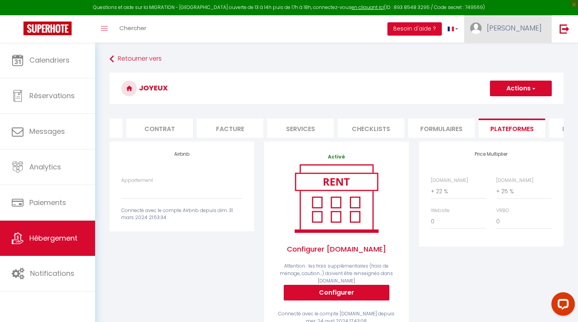
click at [527, 33] on link "[PERSON_NAME]" at bounding box center [507, 28] width 87 height 27
click at [518, 54] on link "Paramètres" at bounding box center [520, 54] width 58 height 13
select select "fr"
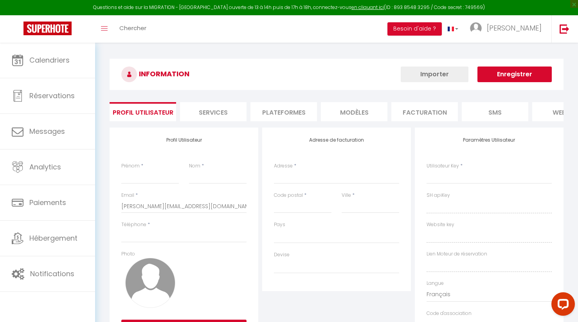
select select
type input "[PERSON_NAME]"
type input "Ghenassia"
type input "0686832057"
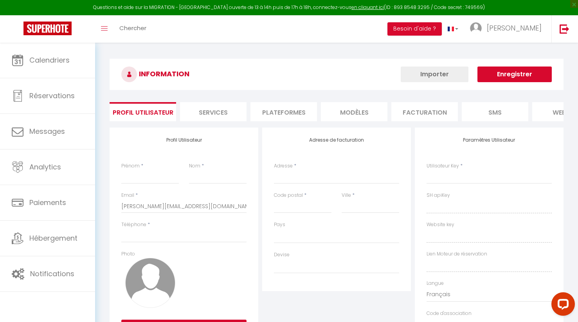
type input "[STREET_ADDRESS]"
type input "92190"
type input "Meudon"
type input "3zuSV254hsz8YDsNBDmIwr5ks"
type input "Sp7t6ZqlldzOmdmKdeKDa5ntw"
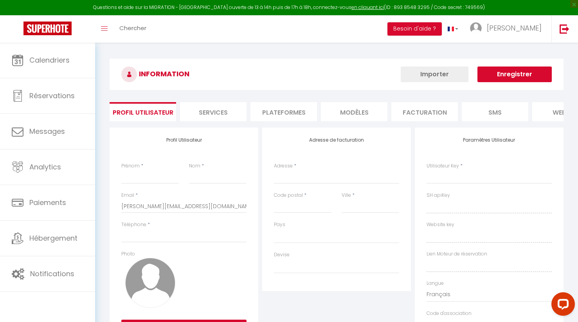
type input "[URL][DOMAIN_NAME]"
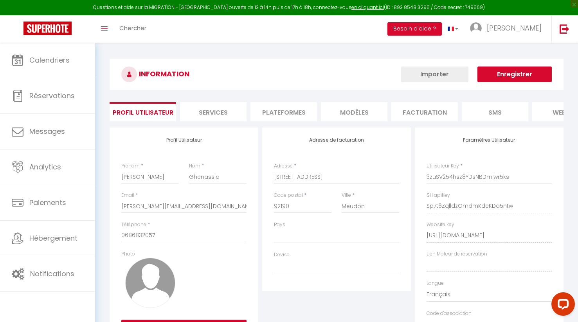
select select "28"
select select "fr"
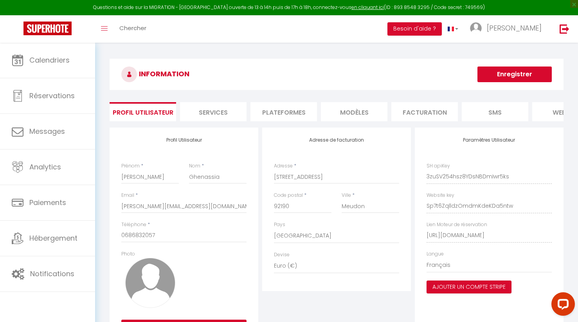
click at [279, 109] on li "Plateformes" at bounding box center [283, 111] width 66 height 19
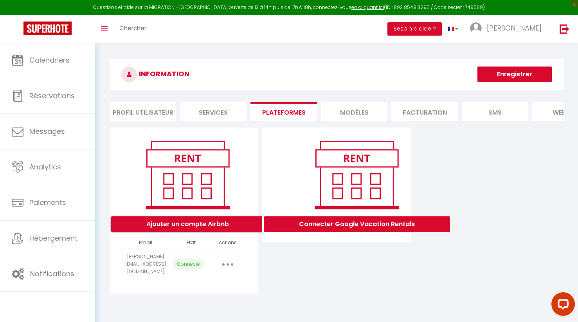
click at [194, 223] on button "Ajouter un compte Airbnb" at bounding box center [187, 224] width 153 height 16
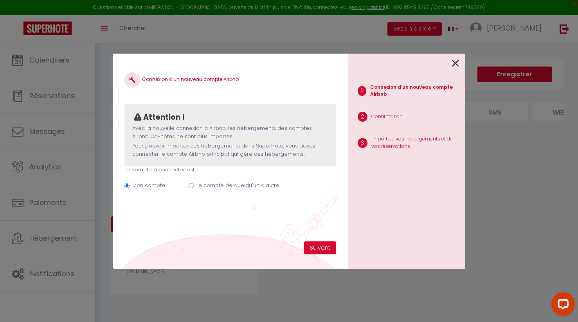
click at [221, 185] on label "Le compte de quelqu'un d'autre" at bounding box center [237, 185] width 83 height 8
click at [194, 185] on input "Le compte de quelqu'un d'autre" at bounding box center [191, 185] width 5 height 5
radio input "true"
radio input "false"
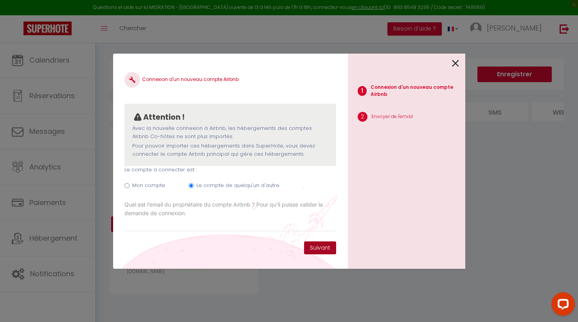
click at [323, 248] on button "Suivant" at bounding box center [320, 247] width 32 height 13
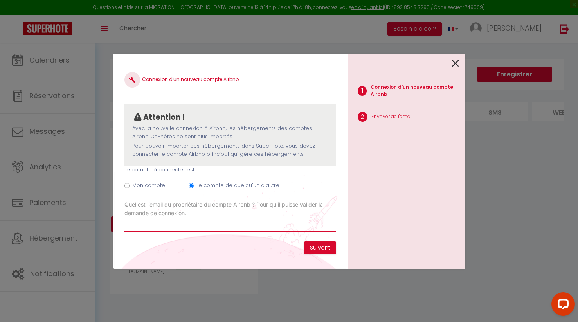
click at [253, 224] on input "Email connexion Airbnb" at bounding box center [229, 224] width 211 height 14
type input "jules.perron@gmail.com"
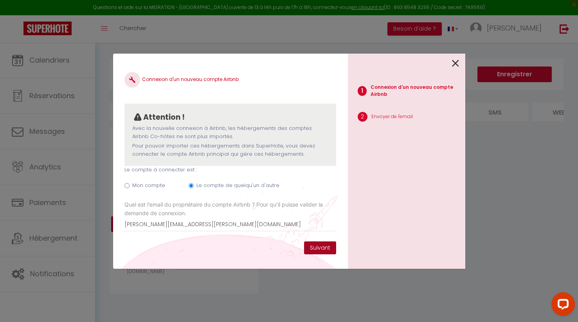
click at [325, 249] on button "Suivant" at bounding box center [320, 247] width 32 height 13
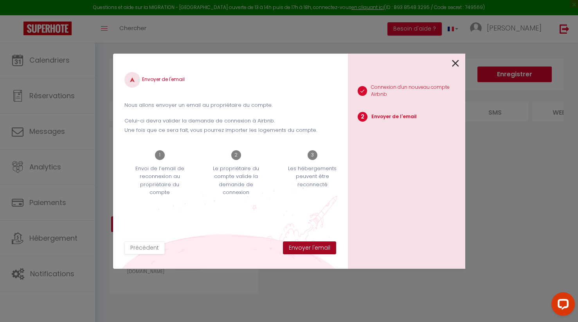
click at [315, 247] on button "Envoyer l'email" at bounding box center [309, 247] width 53 height 13
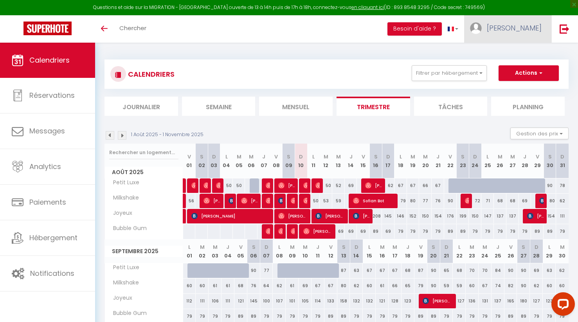
click at [526, 34] on link "[PERSON_NAME]" at bounding box center [507, 28] width 87 height 27
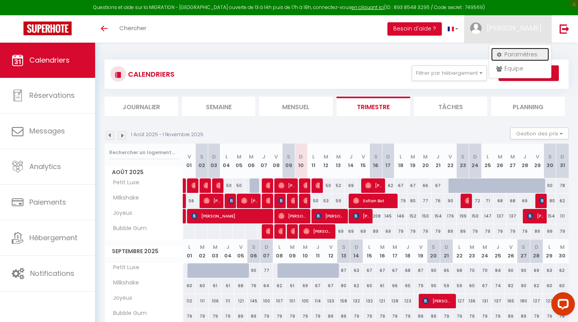
click at [519, 55] on link "Paramètres" at bounding box center [520, 54] width 58 height 13
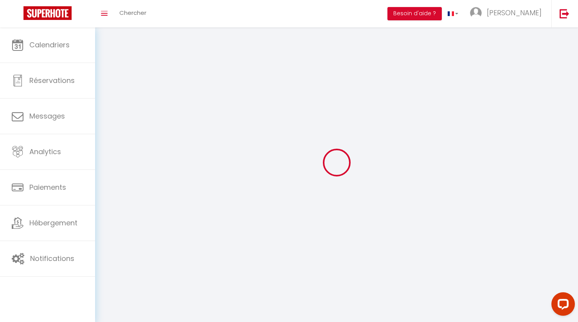
type input "[PERSON_NAME]"
type input "Ghenassia"
type input "0686832057"
type input "[STREET_ADDRESS]"
type input "92190"
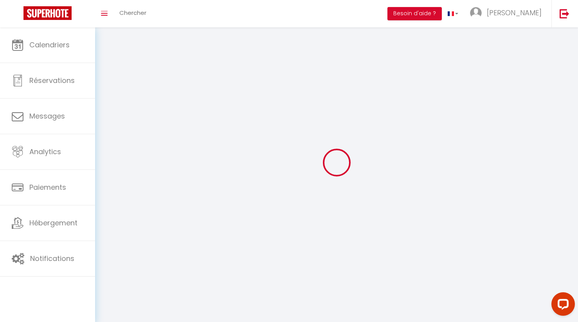
type input "Meudon"
type input "3zuSV254hsz8YDsNBDmIwr5ks"
type input "Sp7t6ZqlldzOmdmKdeKDa5ntw"
type input "[URL][DOMAIN_NAME]"
type input "3zuSV254hsz8YDsNBDmIwr5ks"
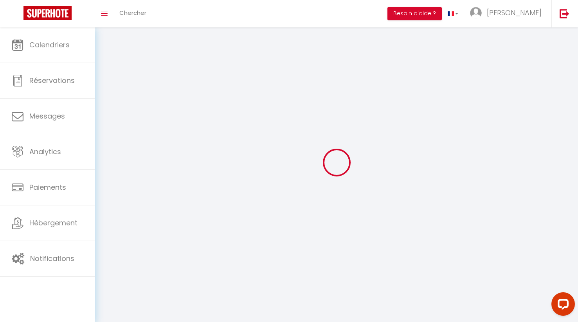
type input "Sp7t6ZqlldzOmdmKdeKDa5ntw"
type input "[URL][DOMAIN_NAME]"
select select "28"
select select "fr"
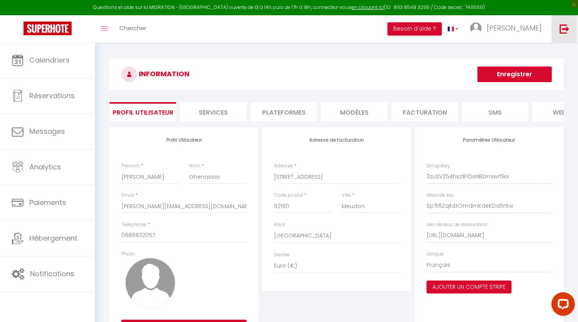
click at [564, 28] on img at bounding box center [564, 29] width 10 height 10
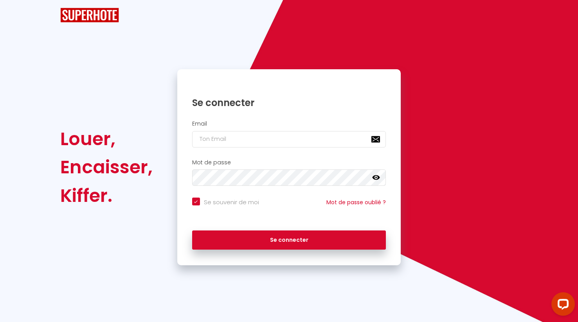
checkbox input "true"
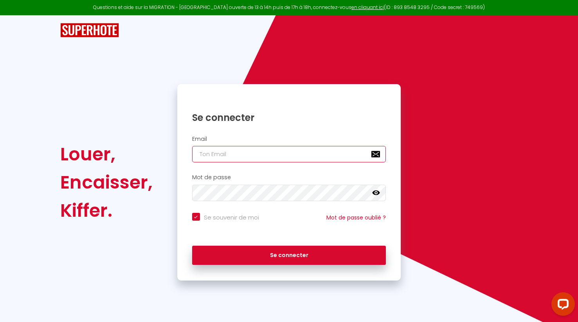
type input "[PERSON_NAME][EMAIL_ADDRESS][DOMAIN_NAME]"
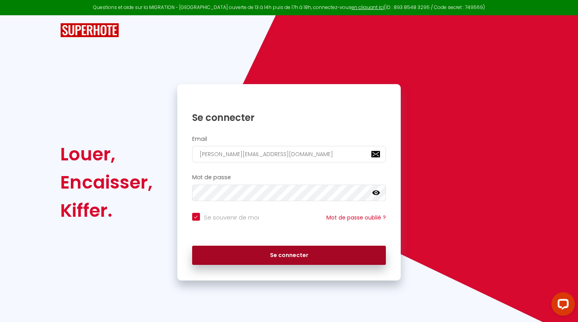
click at [307, 261] on button "Se connecter" at bounding box center [289, 256] width 194 height 20
checkbox input "true"
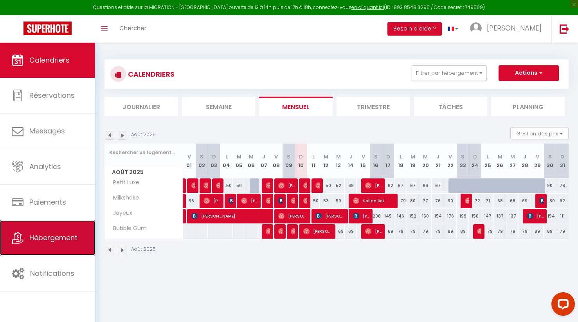
click at [30, 228] on link "Hébergement" at bounding box center [47, 237] width 95 height 35
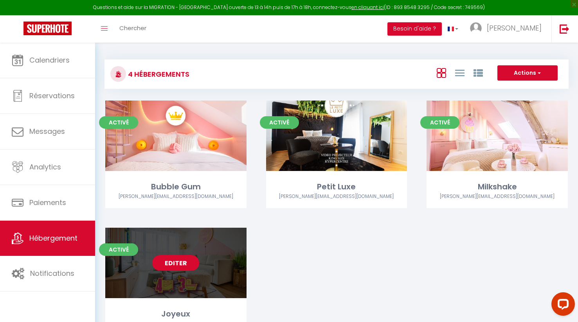
click at [174, 261] on link "Editer" at bounding box center [175, 263] width 47 height 16
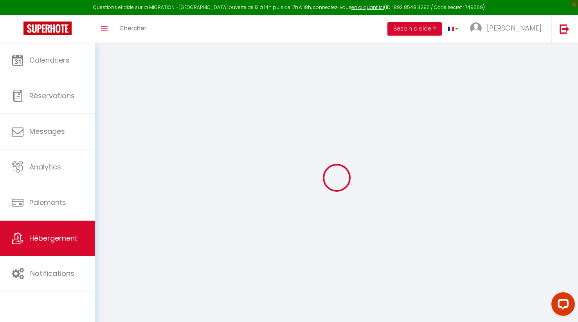
select select "+ 22 %"
select select "+ 25 %"
select select
checkbox input "false"
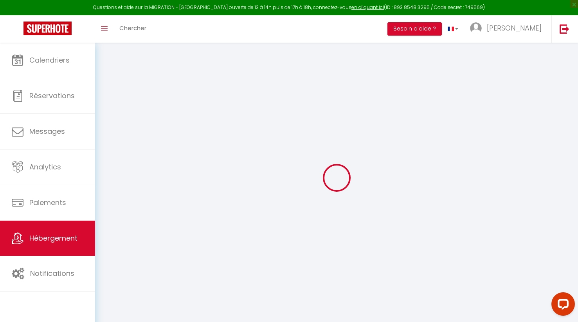
checkbox input "false"
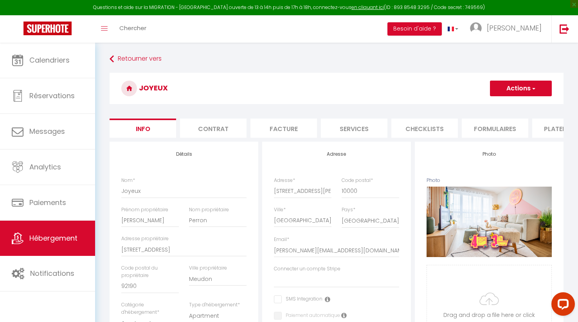
select select
checkbox input "false"
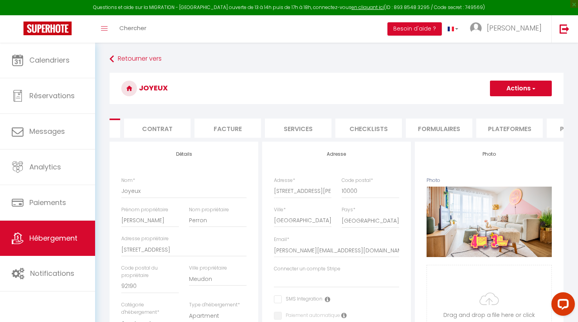
scroll to position [0, 57]
click at [489, 126] on li "Plateformes" at bounding box center [508, 128] width 66 height 19
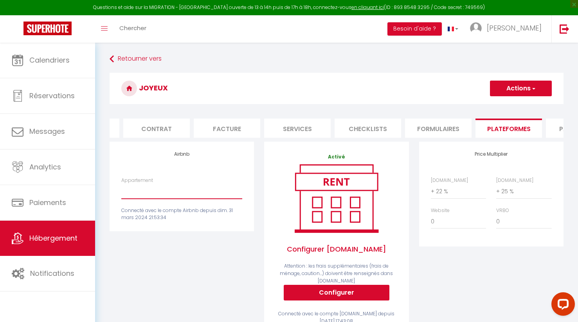
click at [187, 195] on select "Le Petit Luxe - Hypercentre, Cinéma, King size - [PERSON_NAME][EMAIL_ADDRESS][D…" at bounding box center [181, 191] width 121 height 15
select select "10677-1115834222945321172"
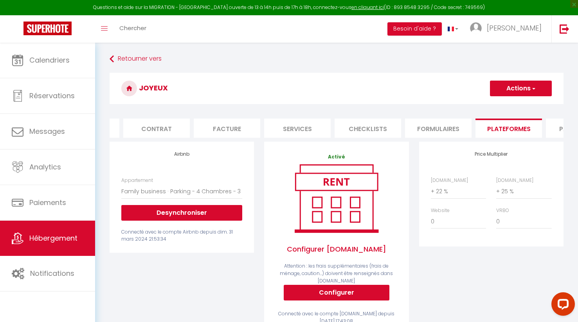
click at [522, 84] on button "Actions" at bounding box center [521, 89] width 62 height 16
click at [514, 106] on link "Enregistrer" at bounding box center [520, 106] width 62 height 10
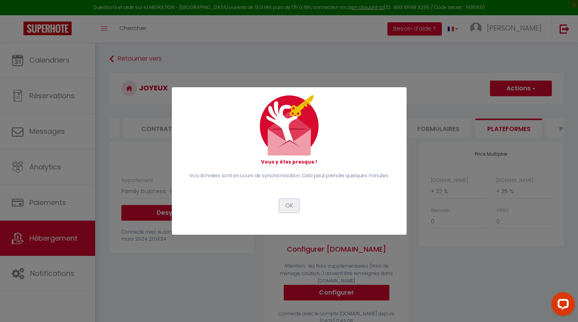
click at [291, 206] on button "OK" at bounding box center [289, 205] width 20 height 13
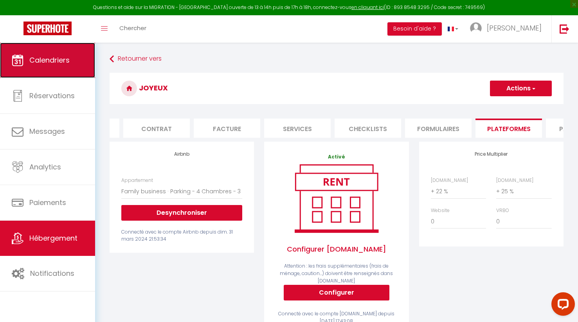
click at [65, 54] on link "Calendriers" at bounding box center [47, 60] width 95 height 35
